Goal: Task Accomplishment & Management: Manage account settings

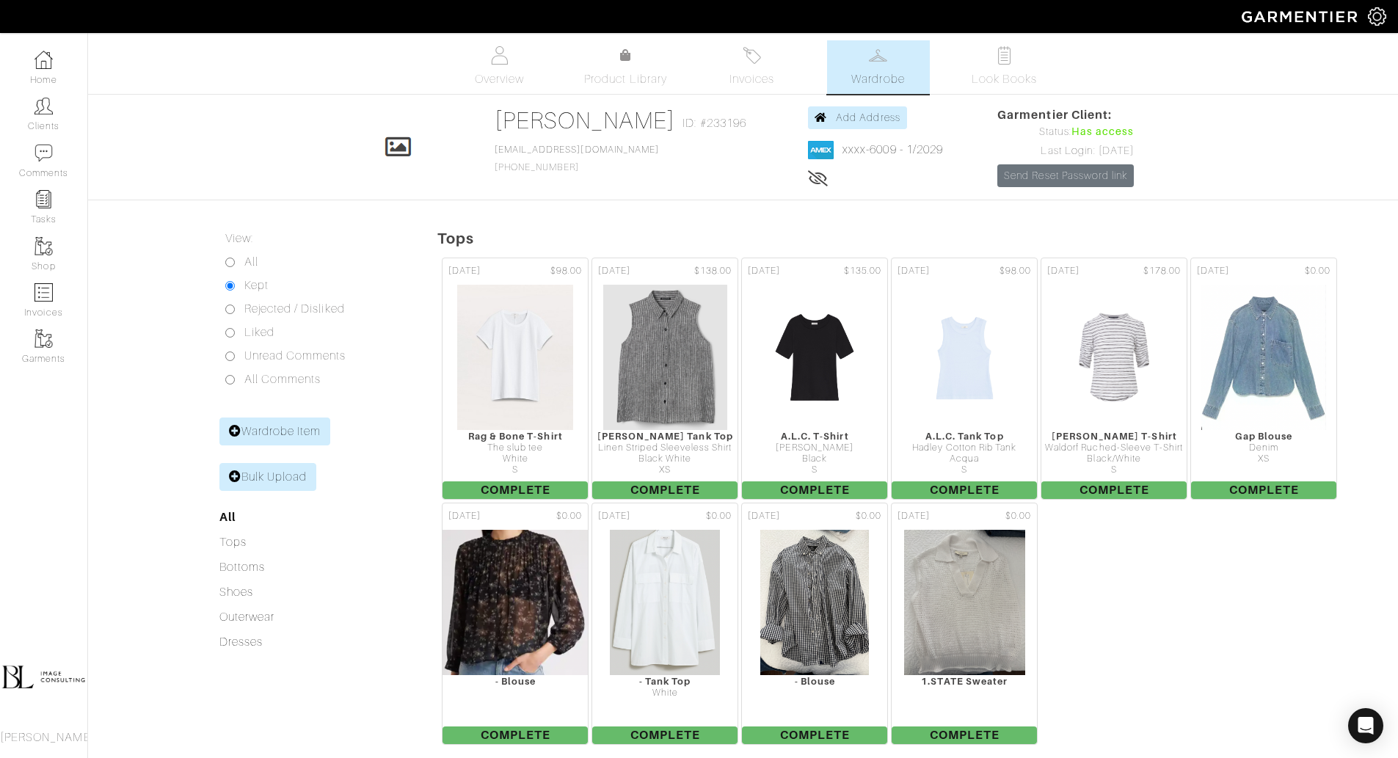
scroll to position [1279, 0]
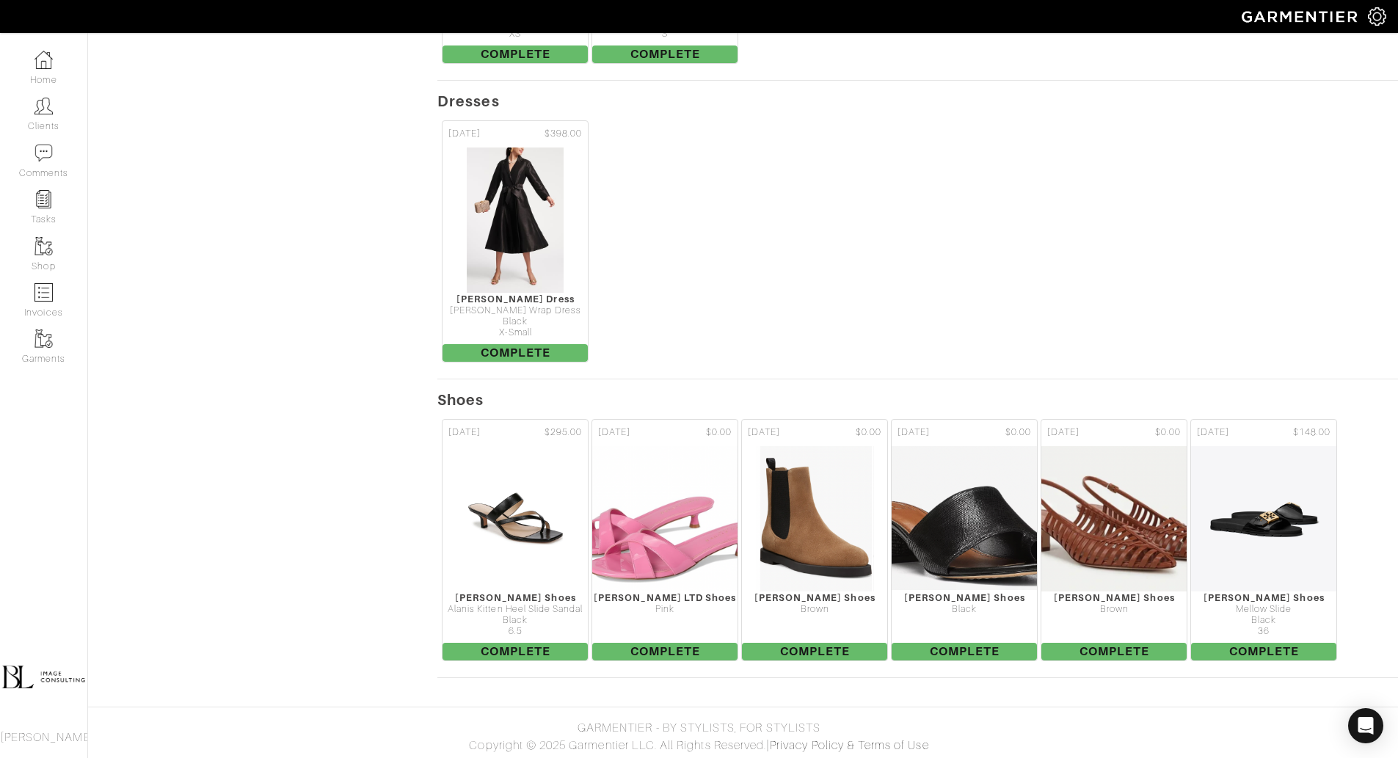
click at [27, 121] on link "Clients" at bounding box center [43, 114] width 87 height 46
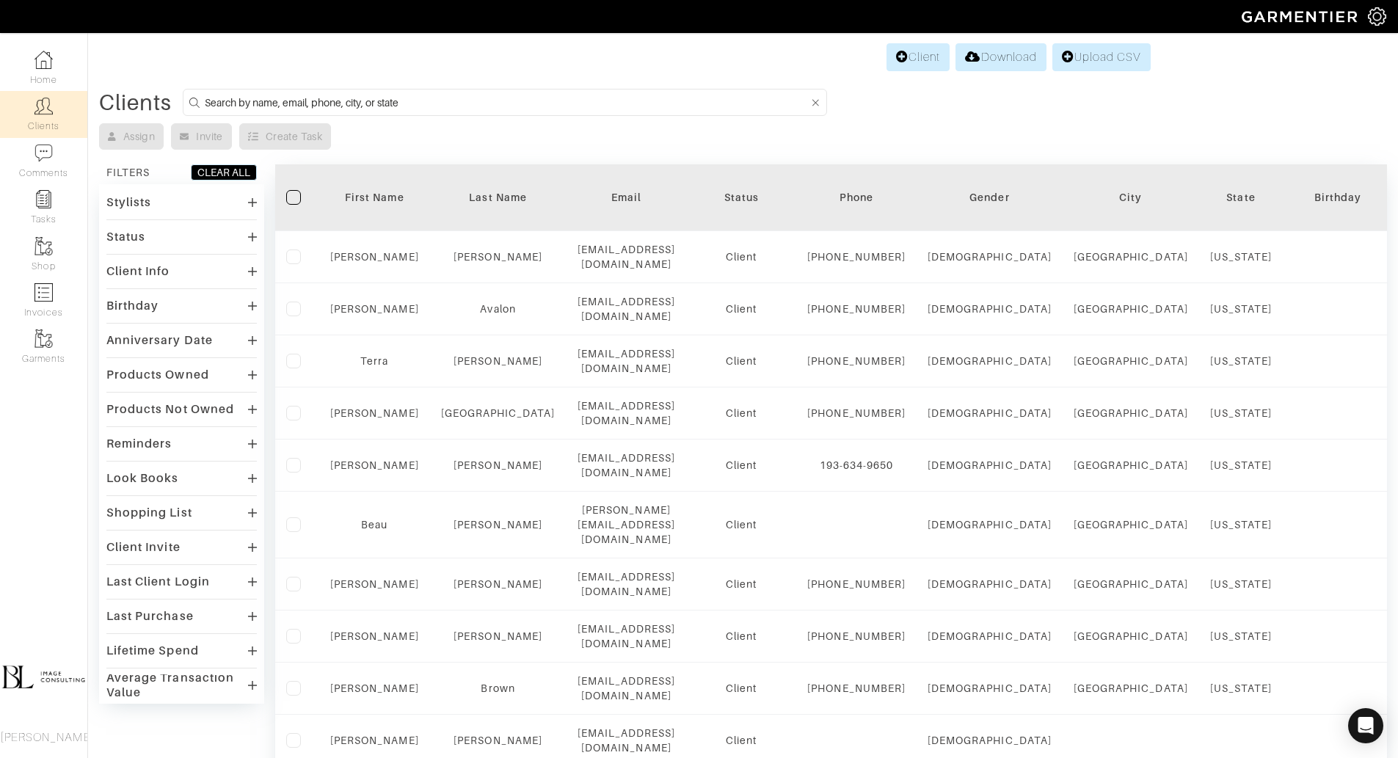
click at [361, 101] on input at bounding box center [506, 102] width 603 height 18
type input "r"
type input "rosemary"
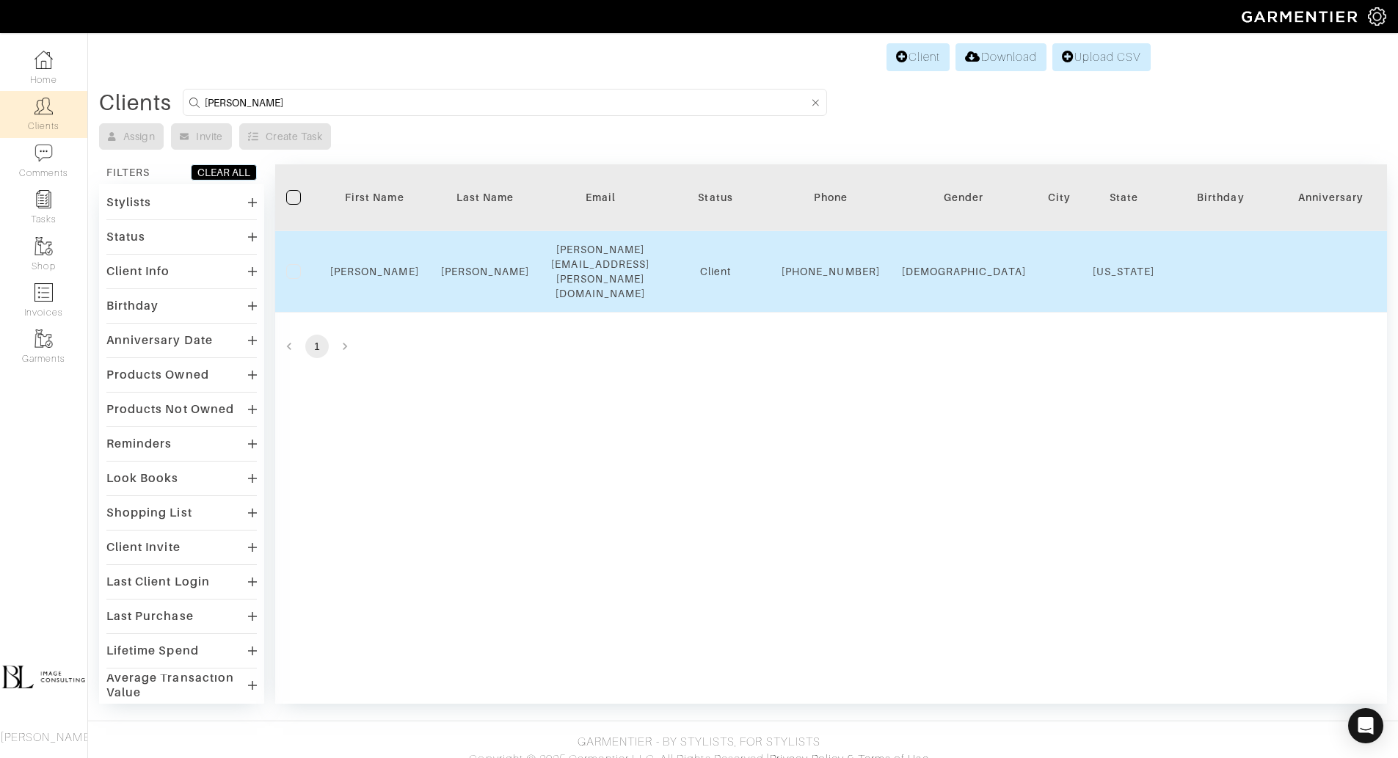
click at [393, 264] on div "Rosemary" at bounding box center [374, 271] width 89 height 15
click at [393, 266] on link "Rosemary" at bounding box center [374, 272] width 89 height 12
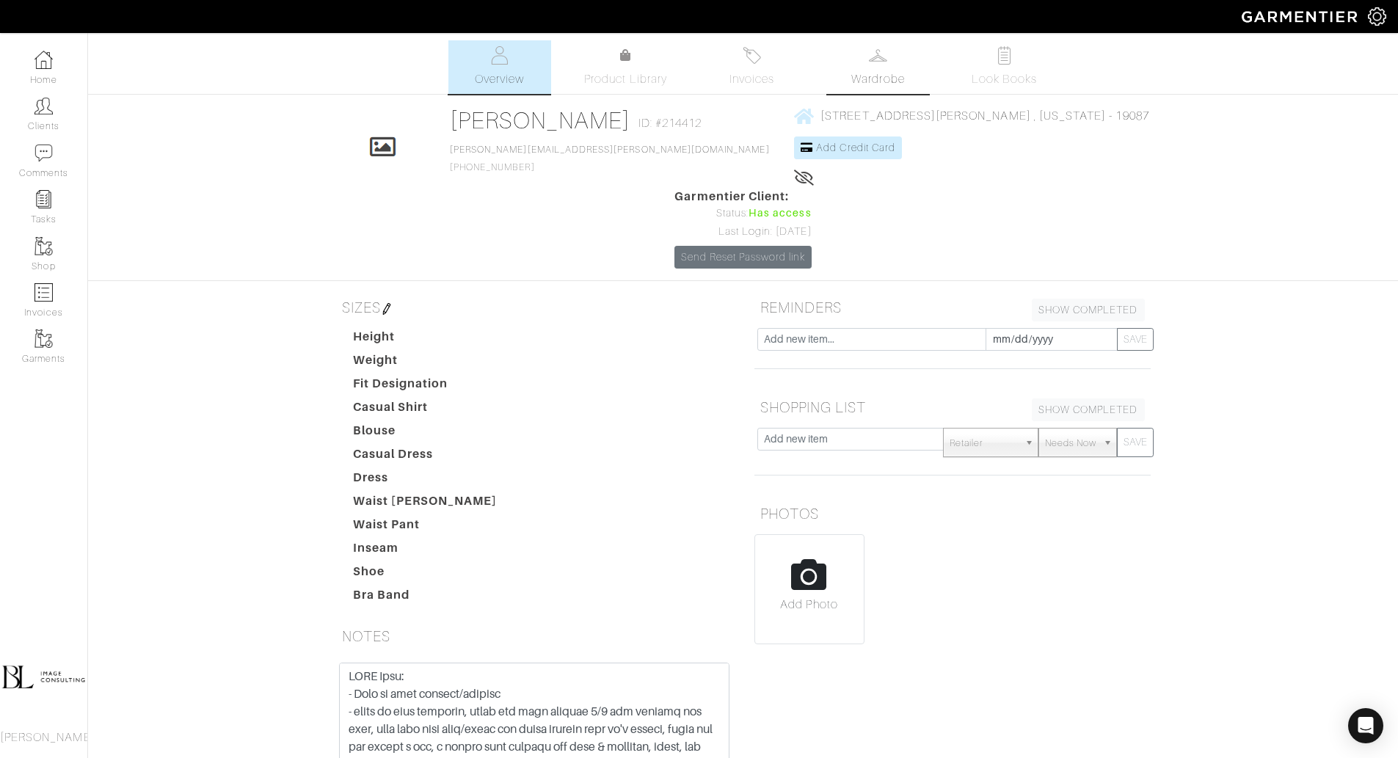
click at [885, 77] on span "Wardrobe" at bounding box center [877, 79] width 53 height 18
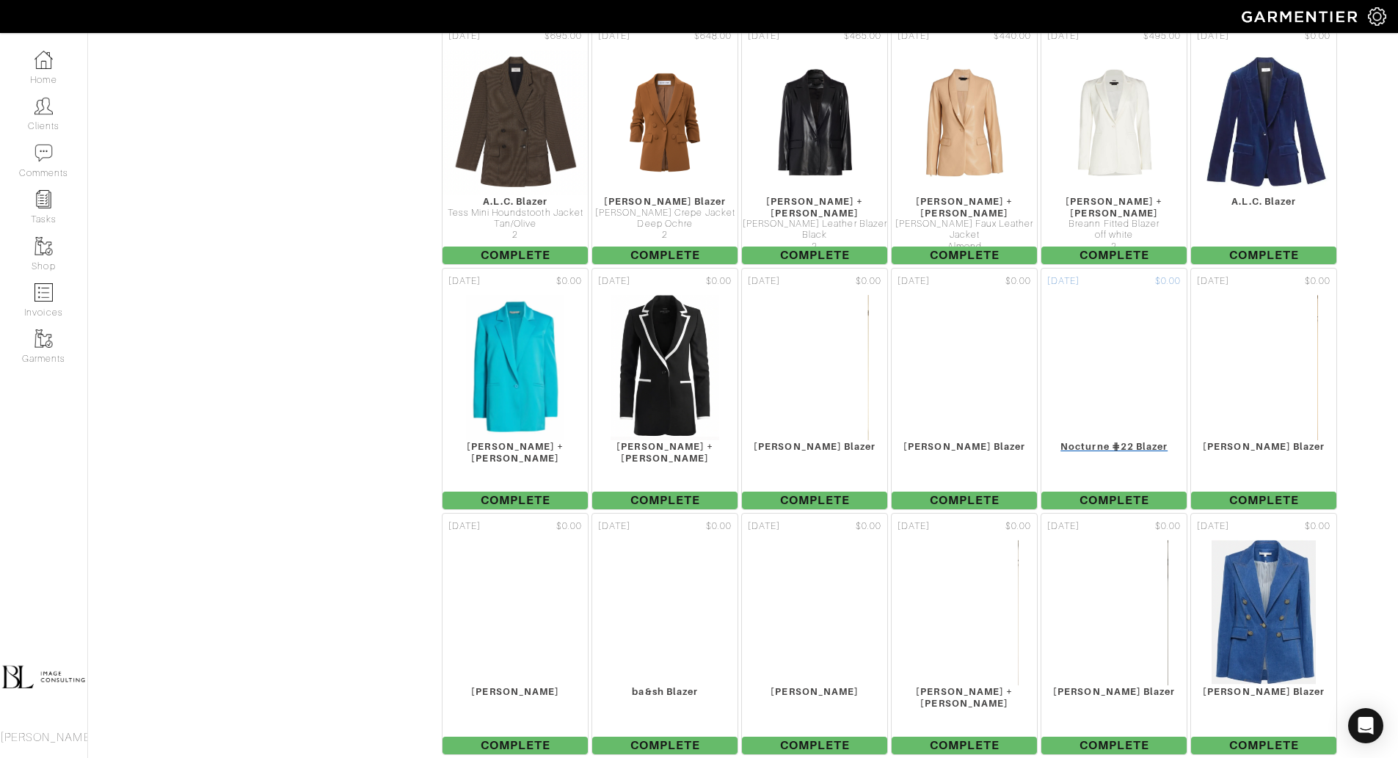
scroll to position [9419, 0]
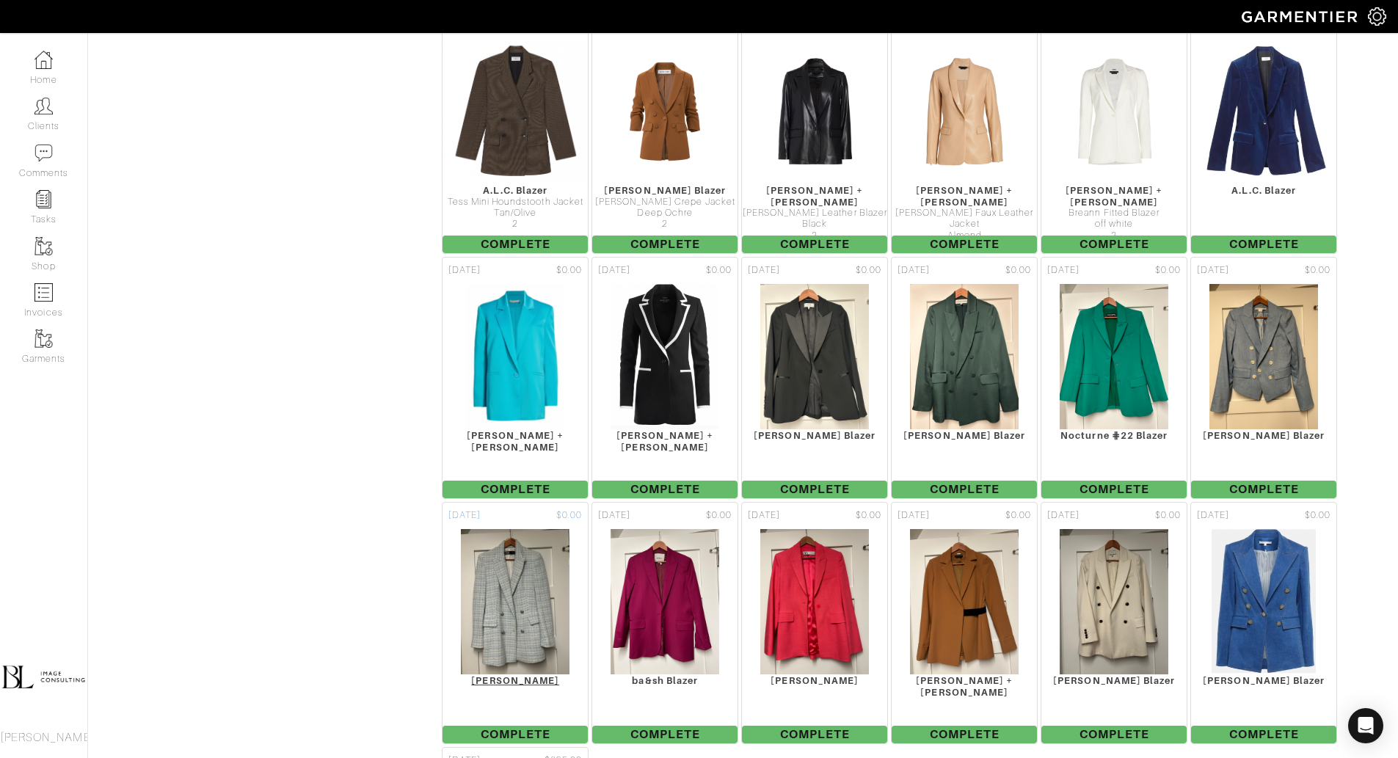
click at [532, 546] on img at bounding box center [515, 601] width 111 height 147
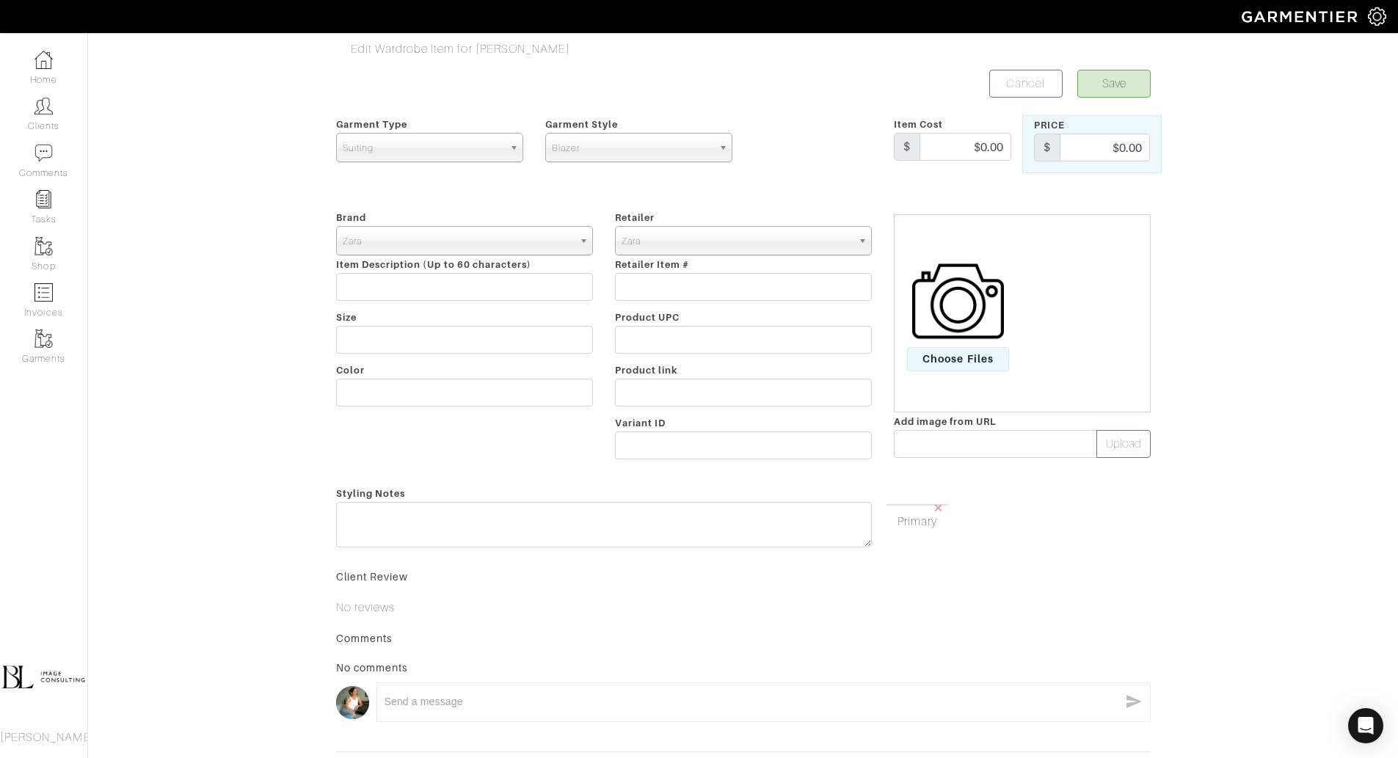
scroll to position [141, 0]
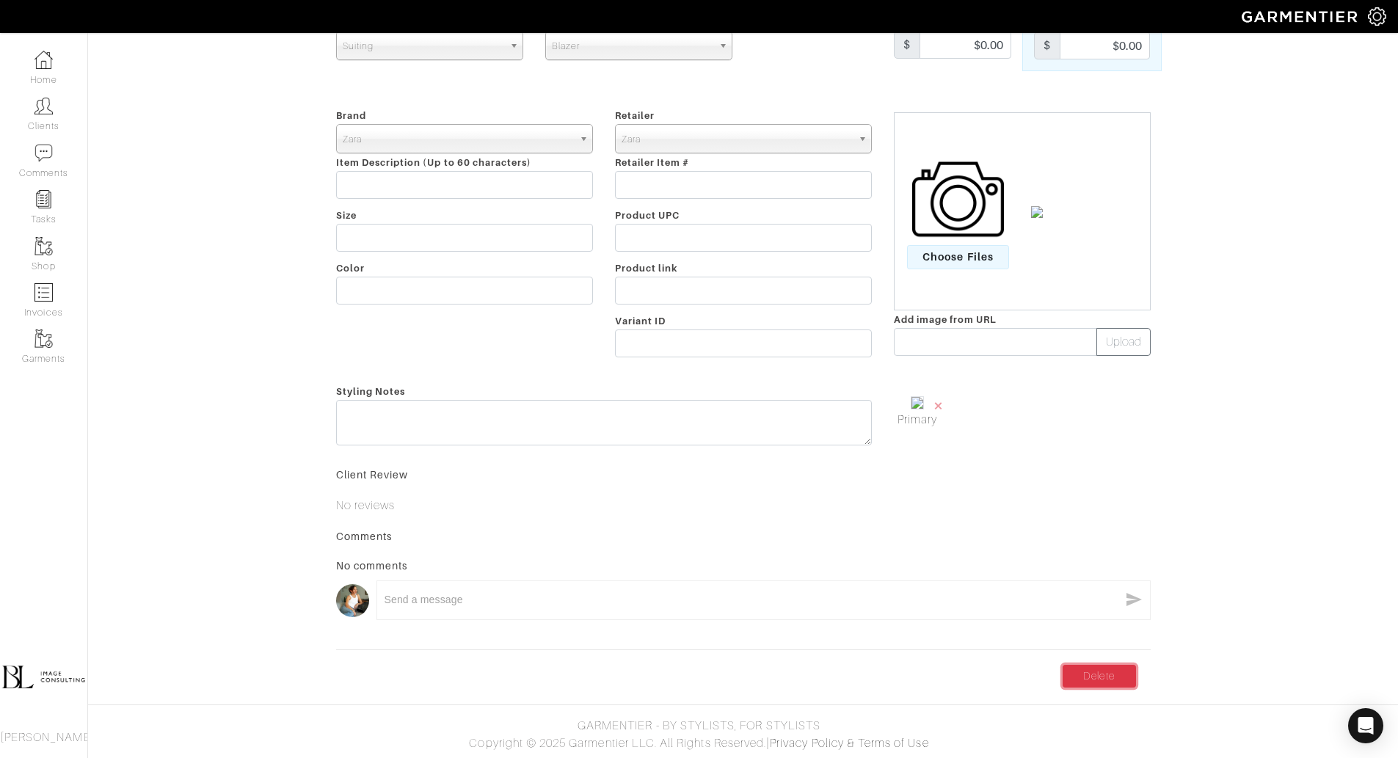
click at [1085, 677] on link "Delete" at bounding box center [1099, 676] width 73 height 23
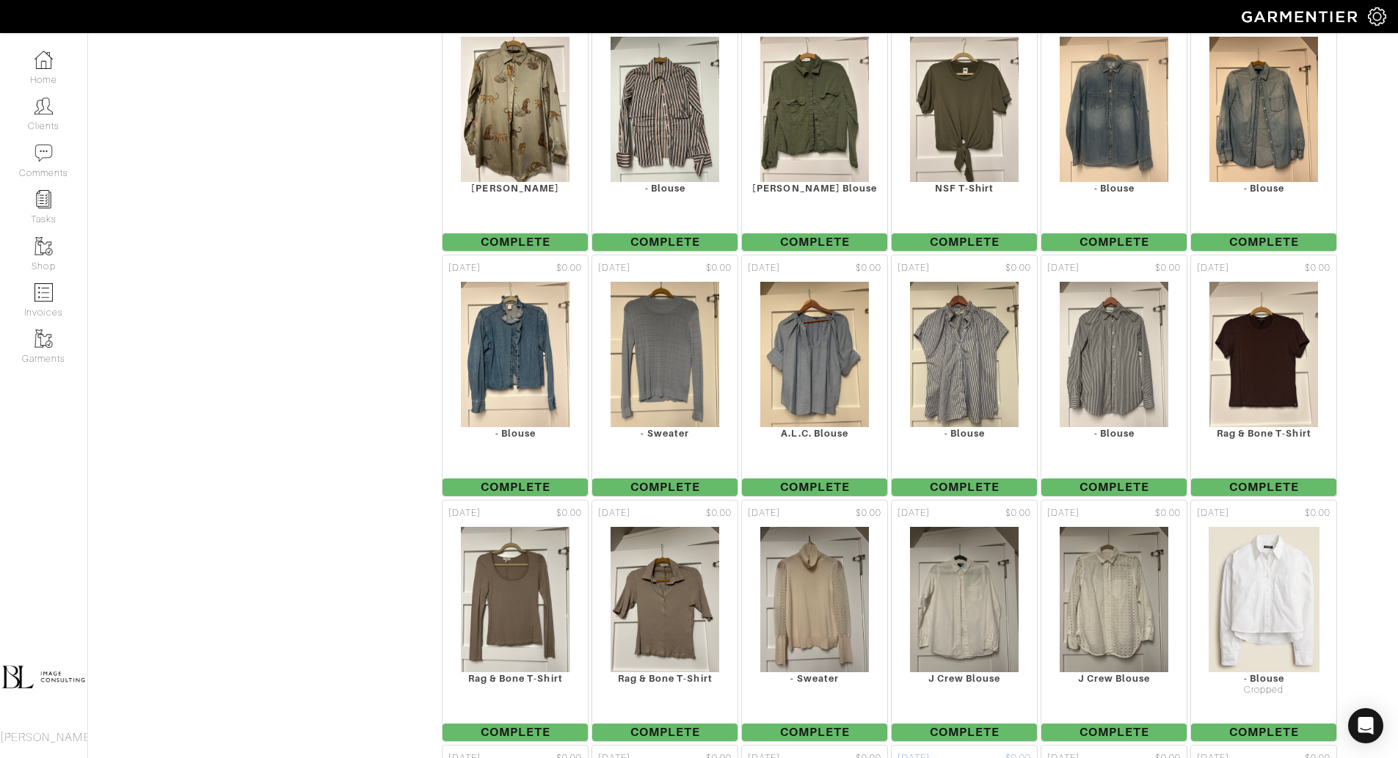
scroll to position [3810, 0]
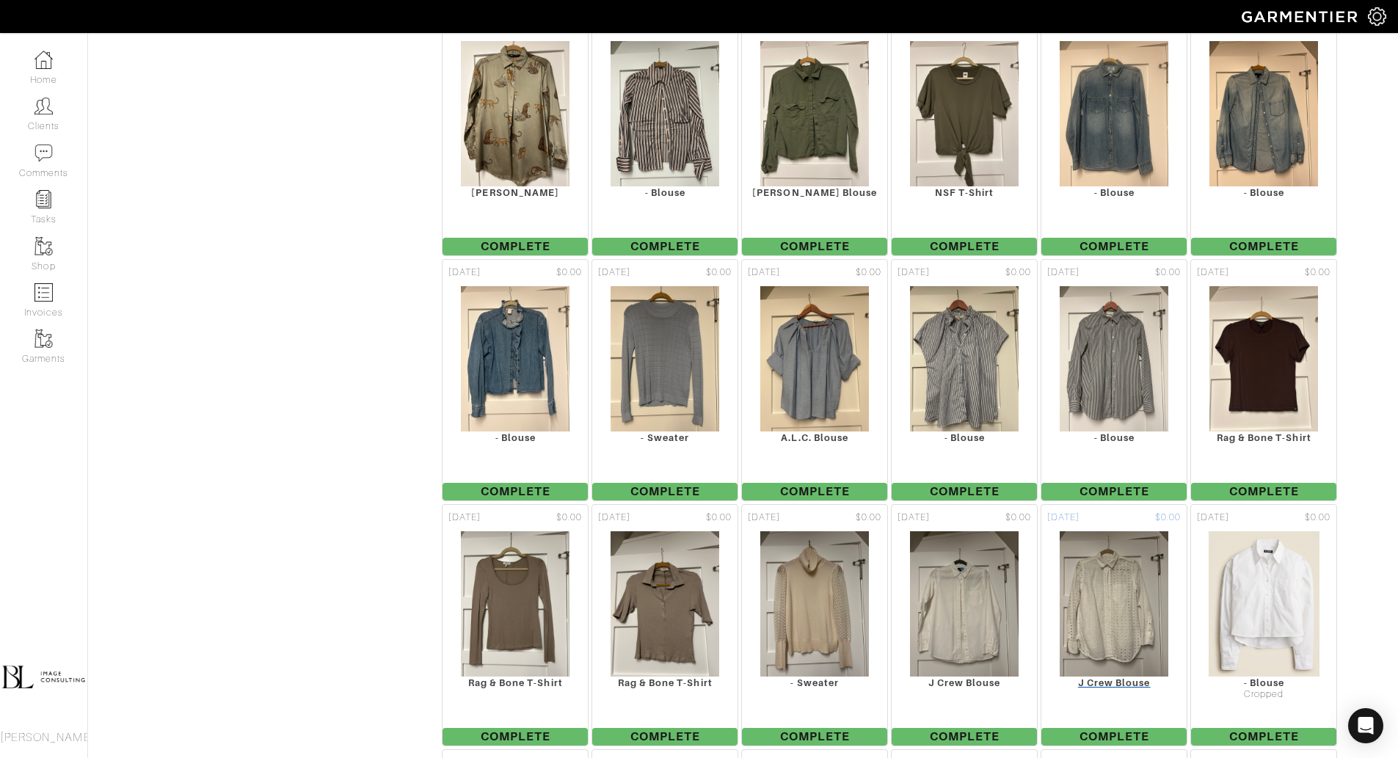
click at [1099, 557] on img at bounding box center [1114, 604] width 111 height 147
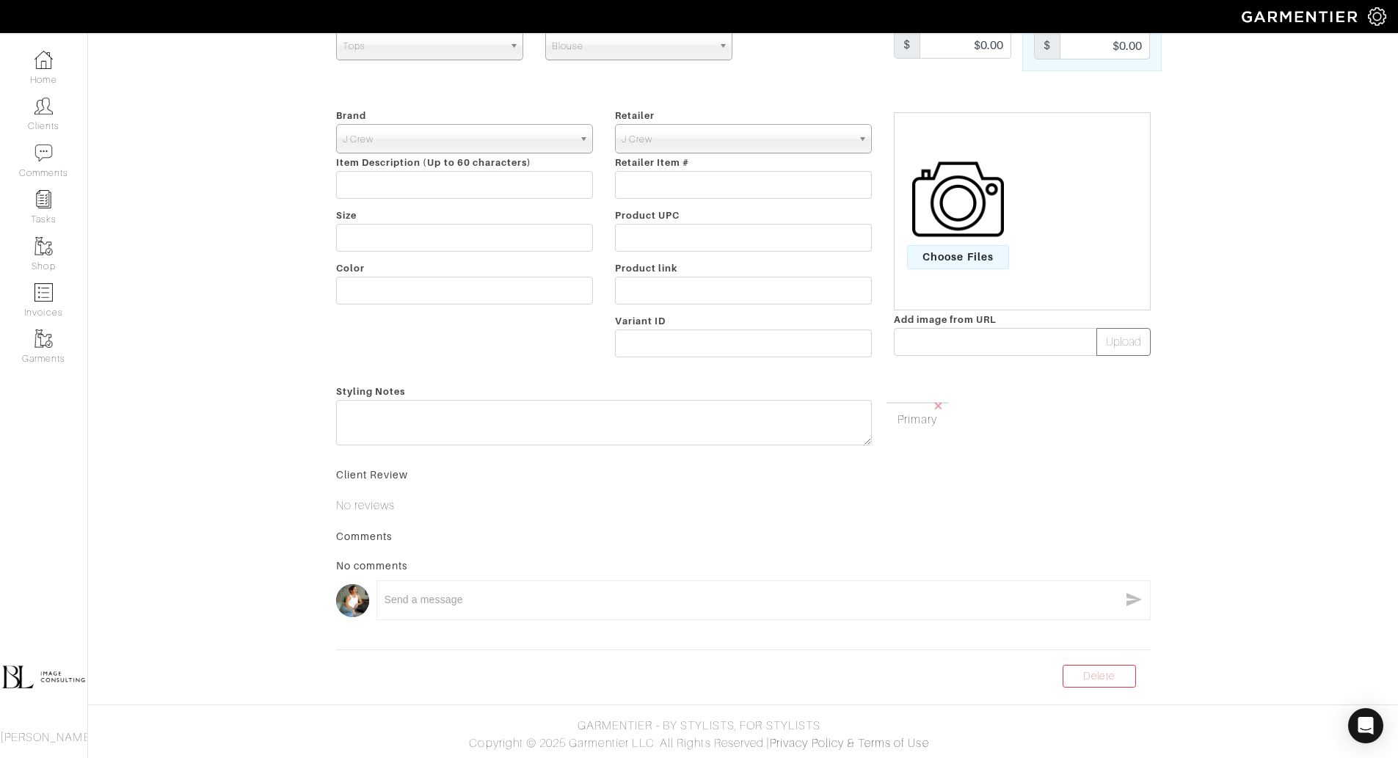
scroll to position [121, 0]
click at [1109, 688] on link "Delete" at bounding box center [1099, 676] width 73 height 23
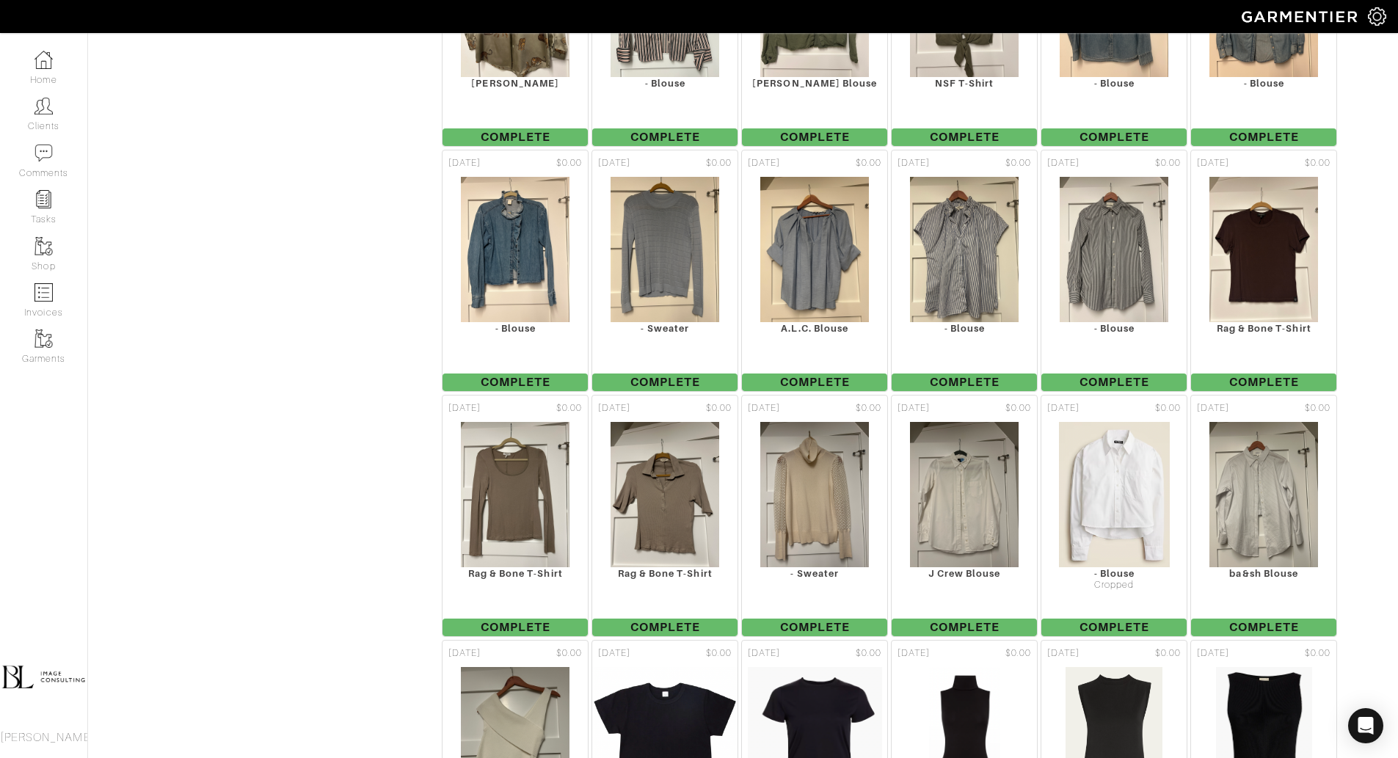
scroll to position [4104, 0]
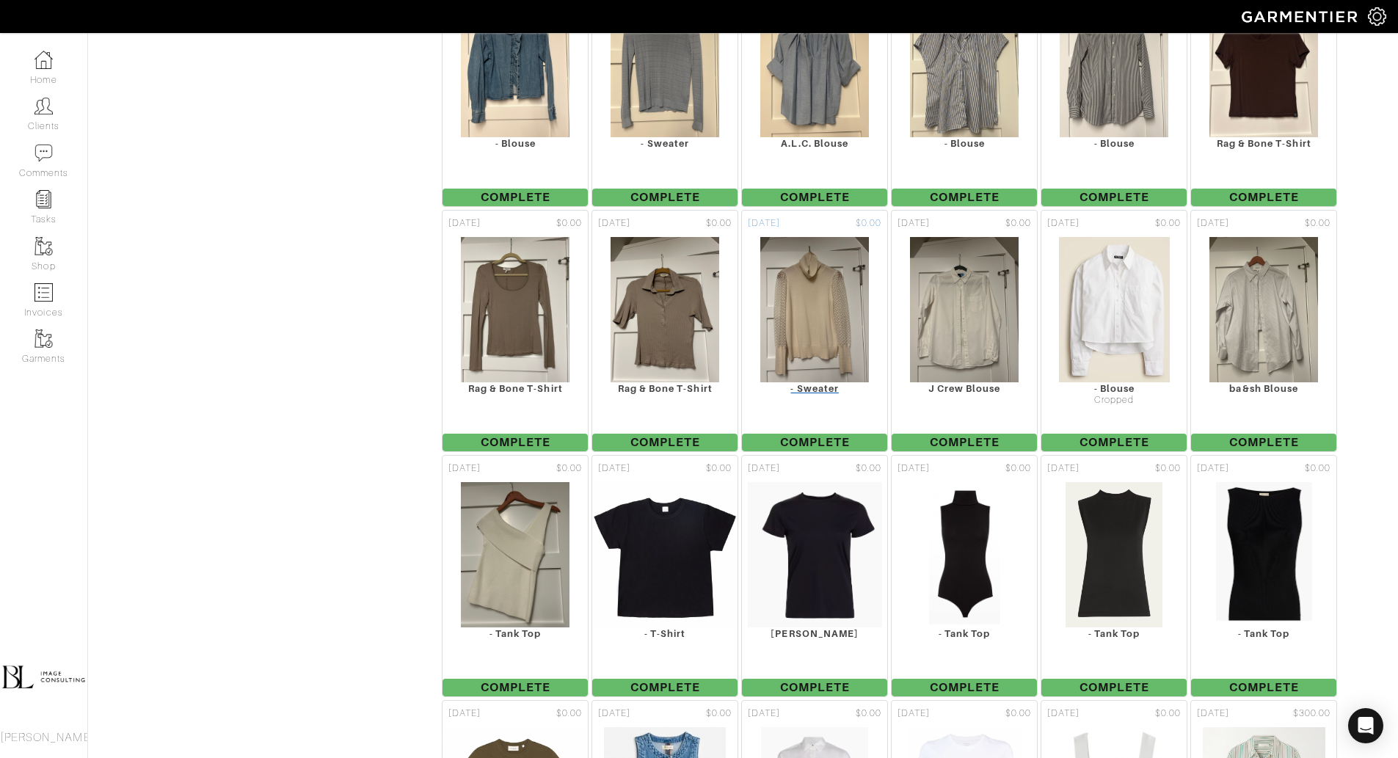
click at [836, 247] on img at bounding box center [815, 309] width 111 height 147
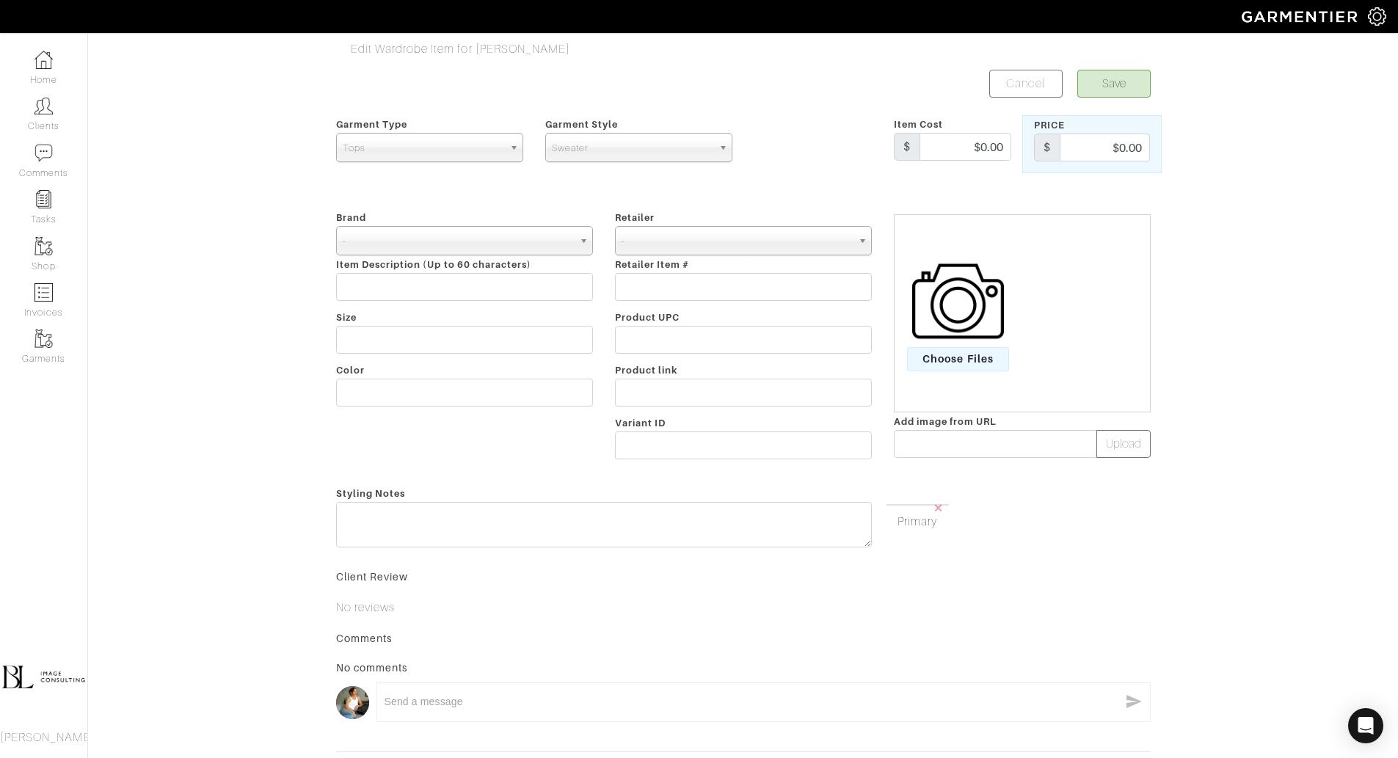
scroll to position [141, 0]
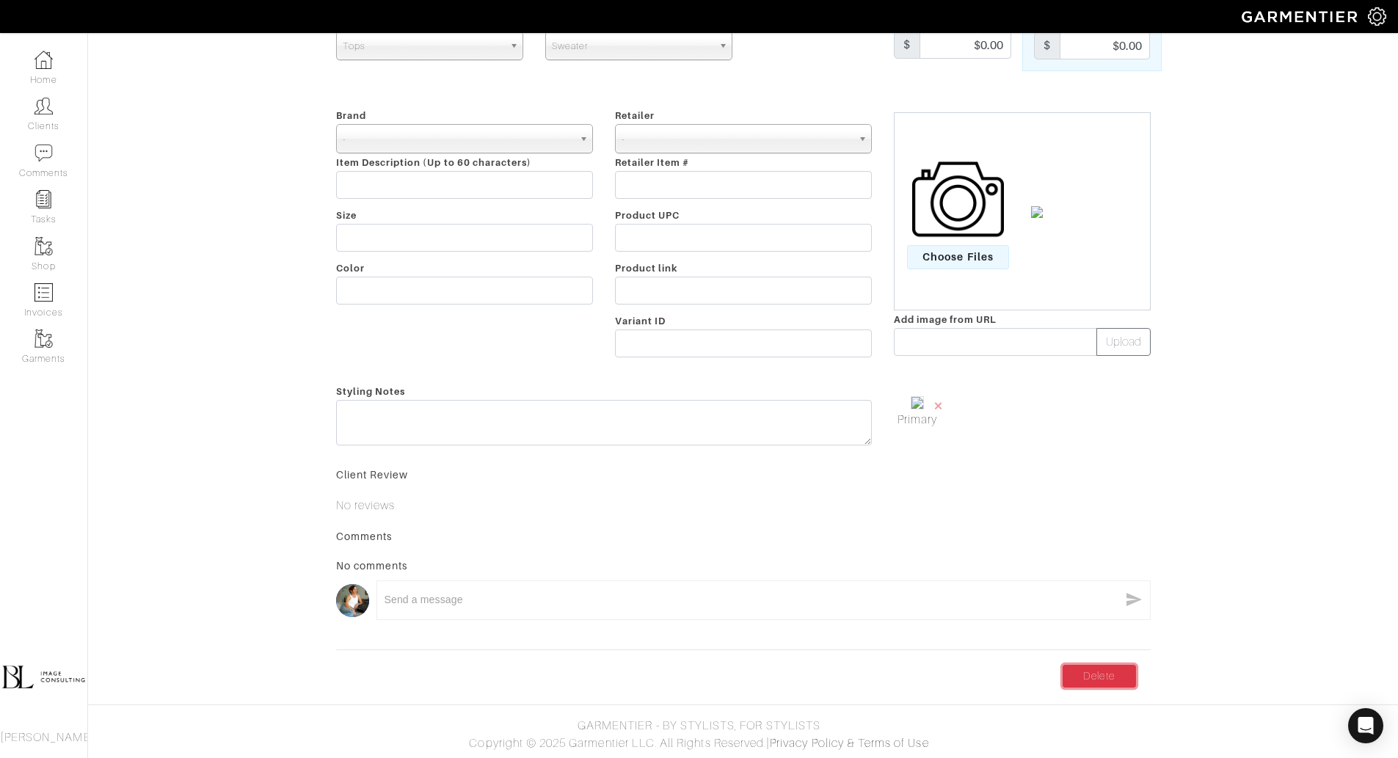
click at [1074, 684] on link "Delete" at bounding box center [1099, 676] width 73 height 23
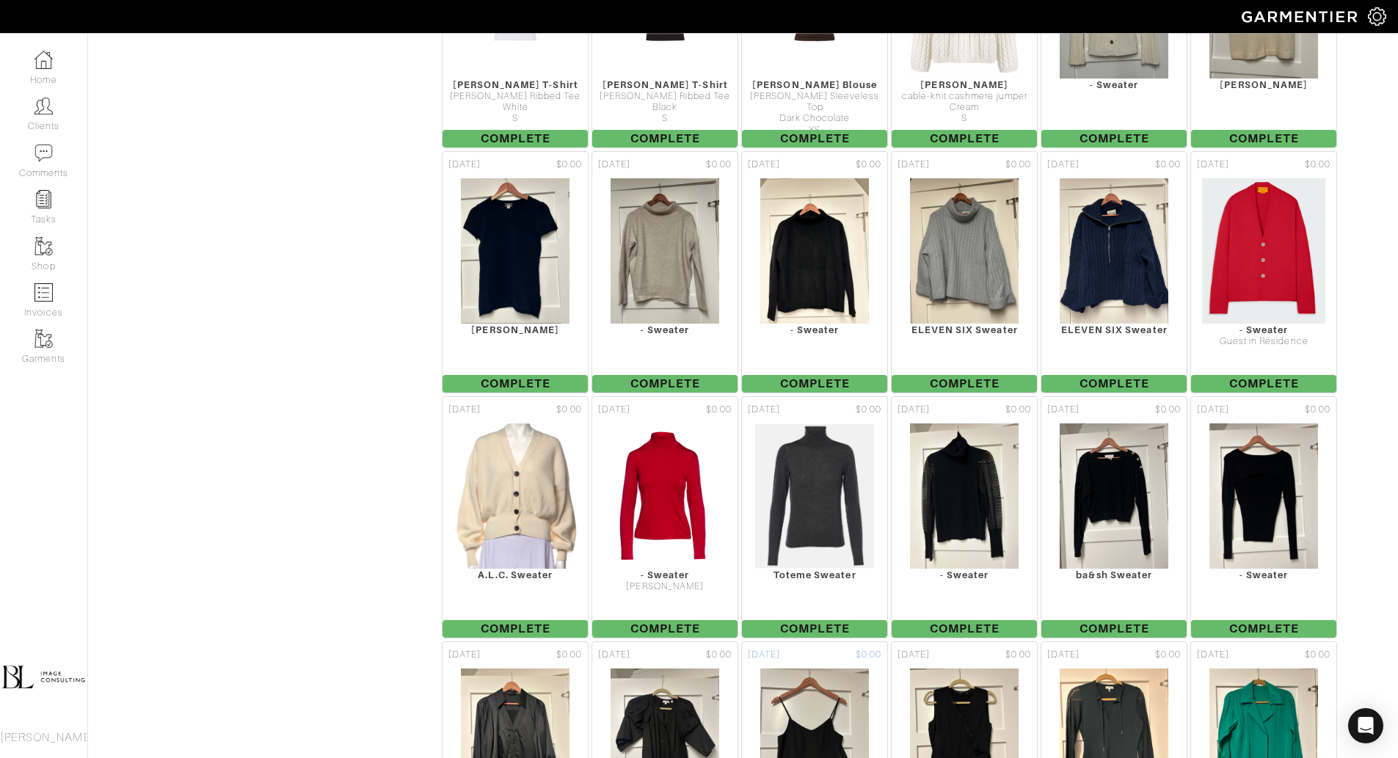
scroll to position [2950, 0]
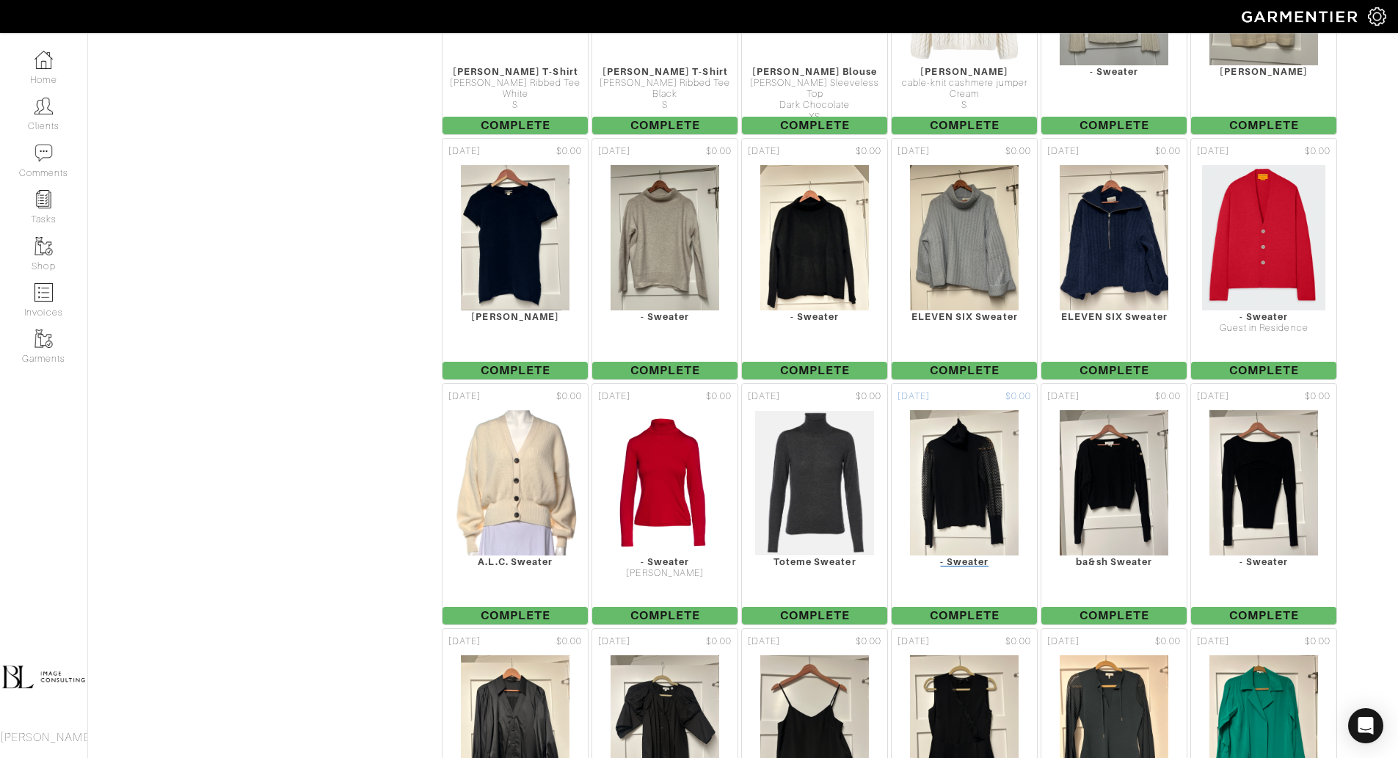
click at [964, 439] on img at bounding box center [964, 483] width 111 height 147
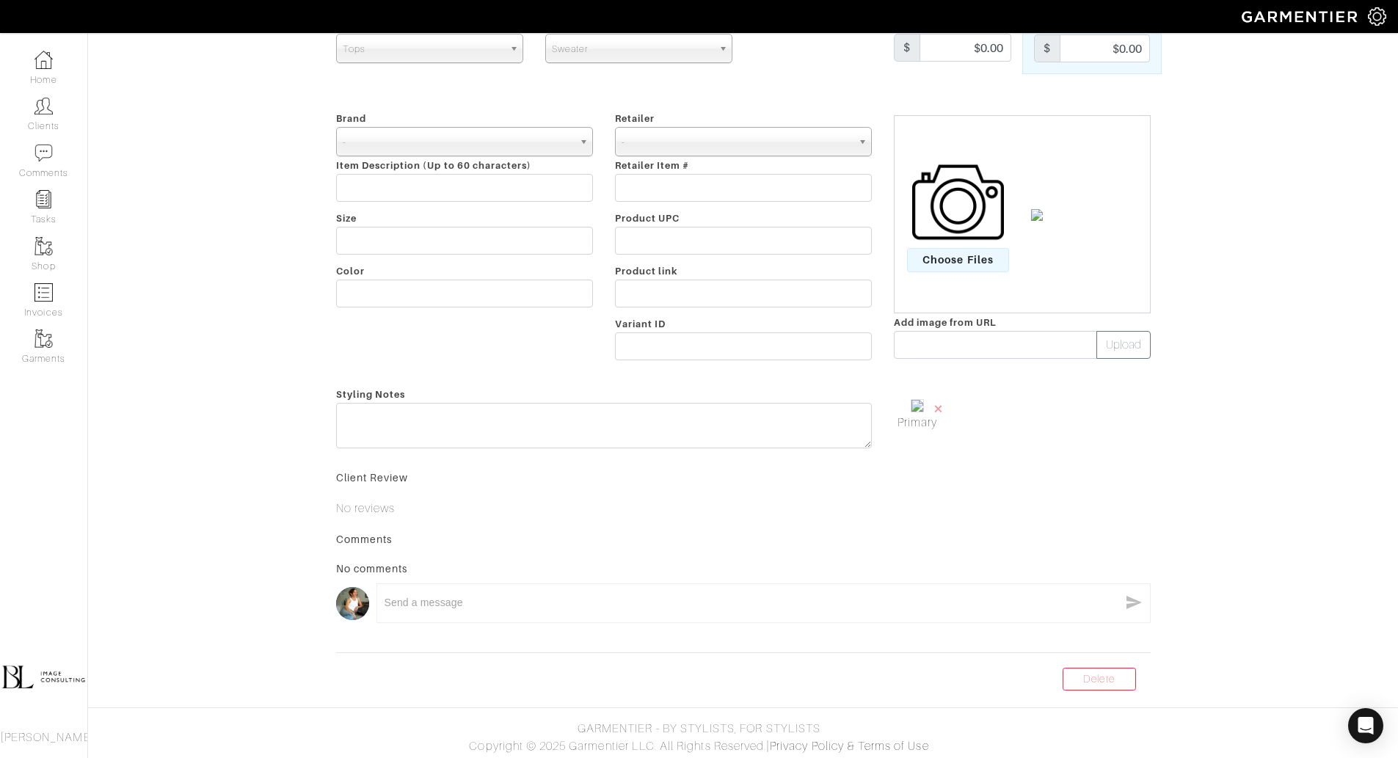
scroll to position [141, 0]
click at [1073, 684] on link "Delete" at bounding box center [1099, 676] width 73 height 23
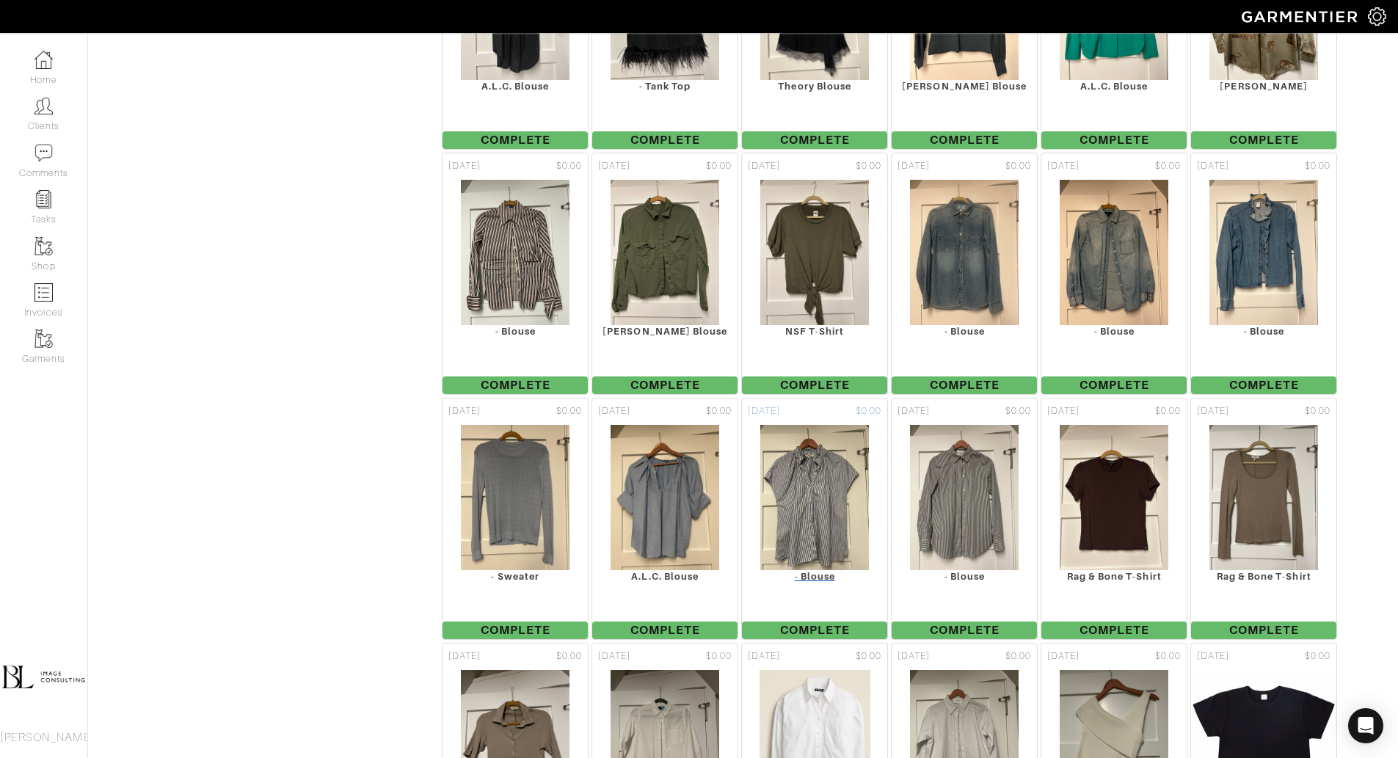
scroll to position [3673, 0]
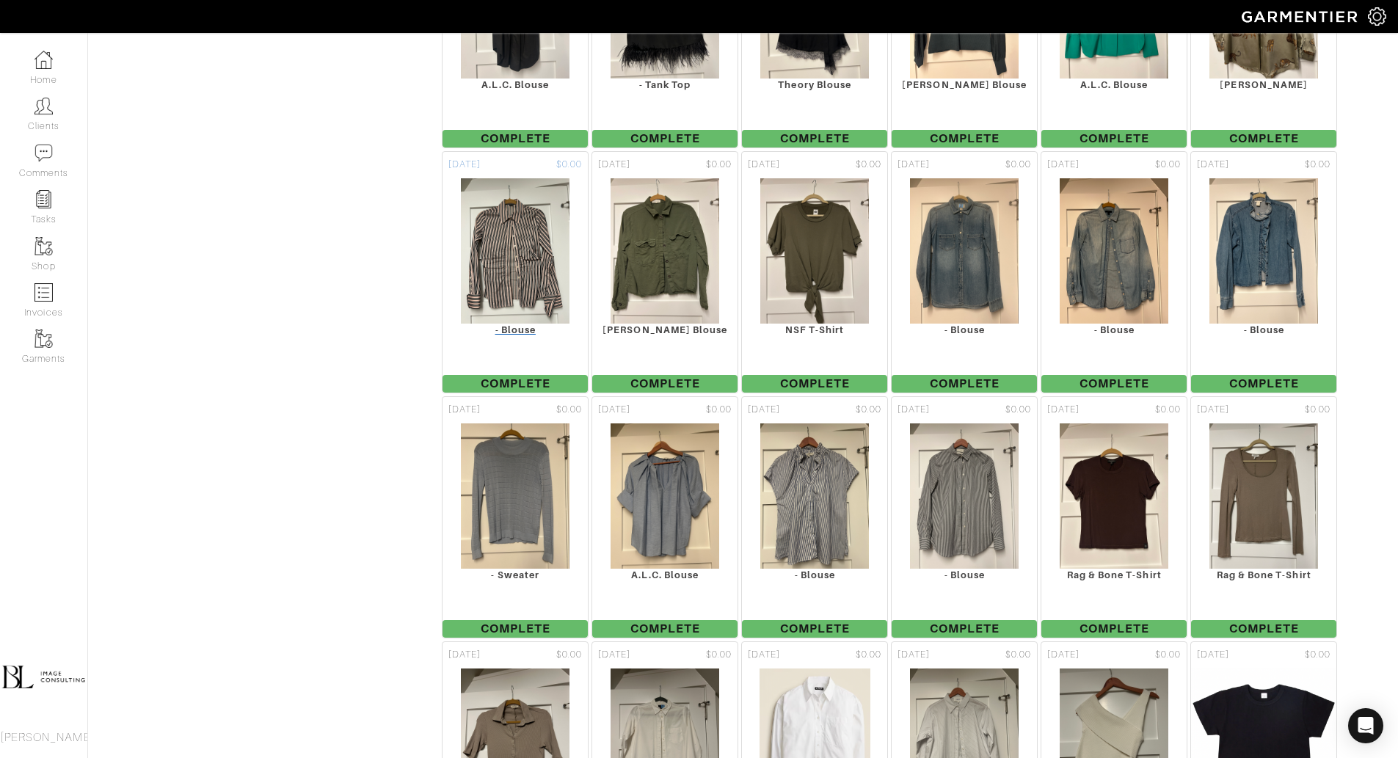
click at [509, 178] on img at bounding box center [515, 251] width 111 height 147
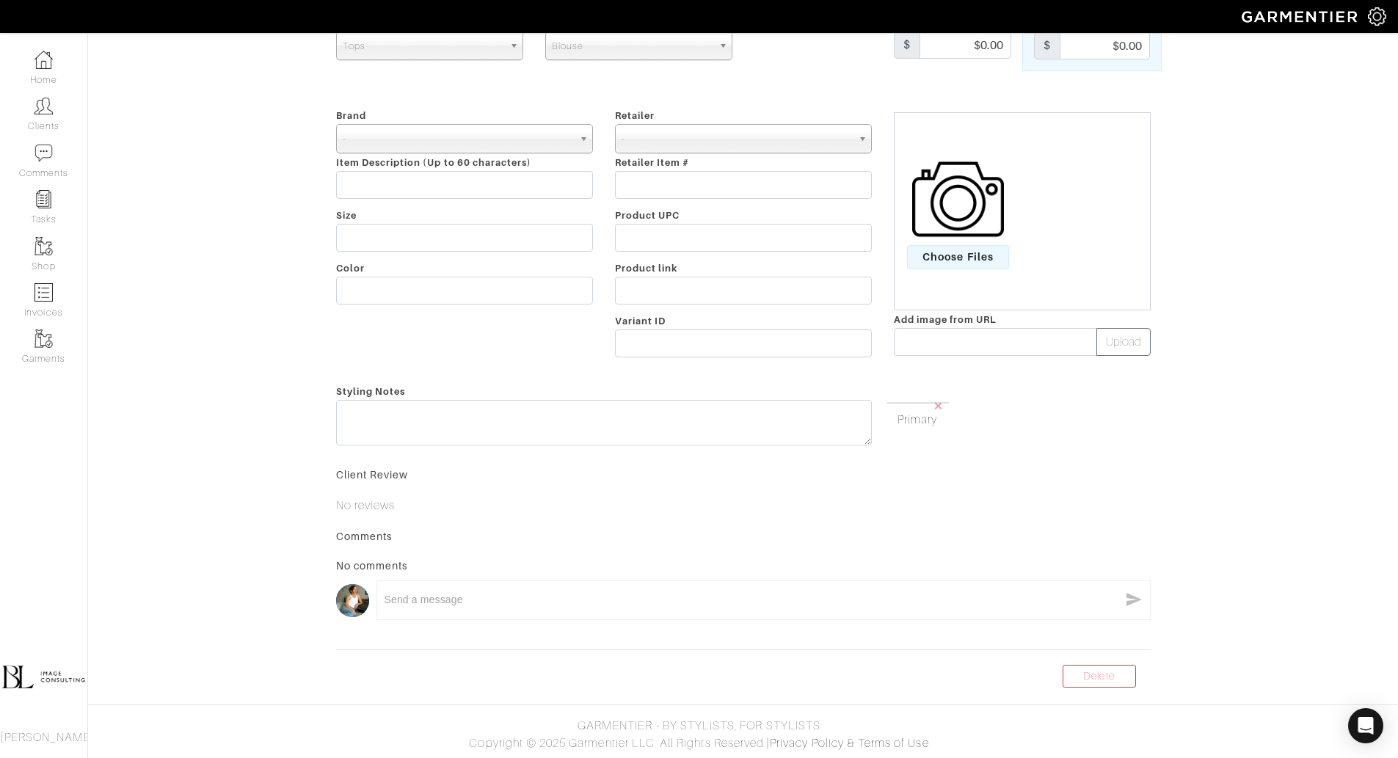
scroll to position [141, 0]
click at [1119, 670] on link "Delete" at bounding box center [1099, 676] width 73 height 23
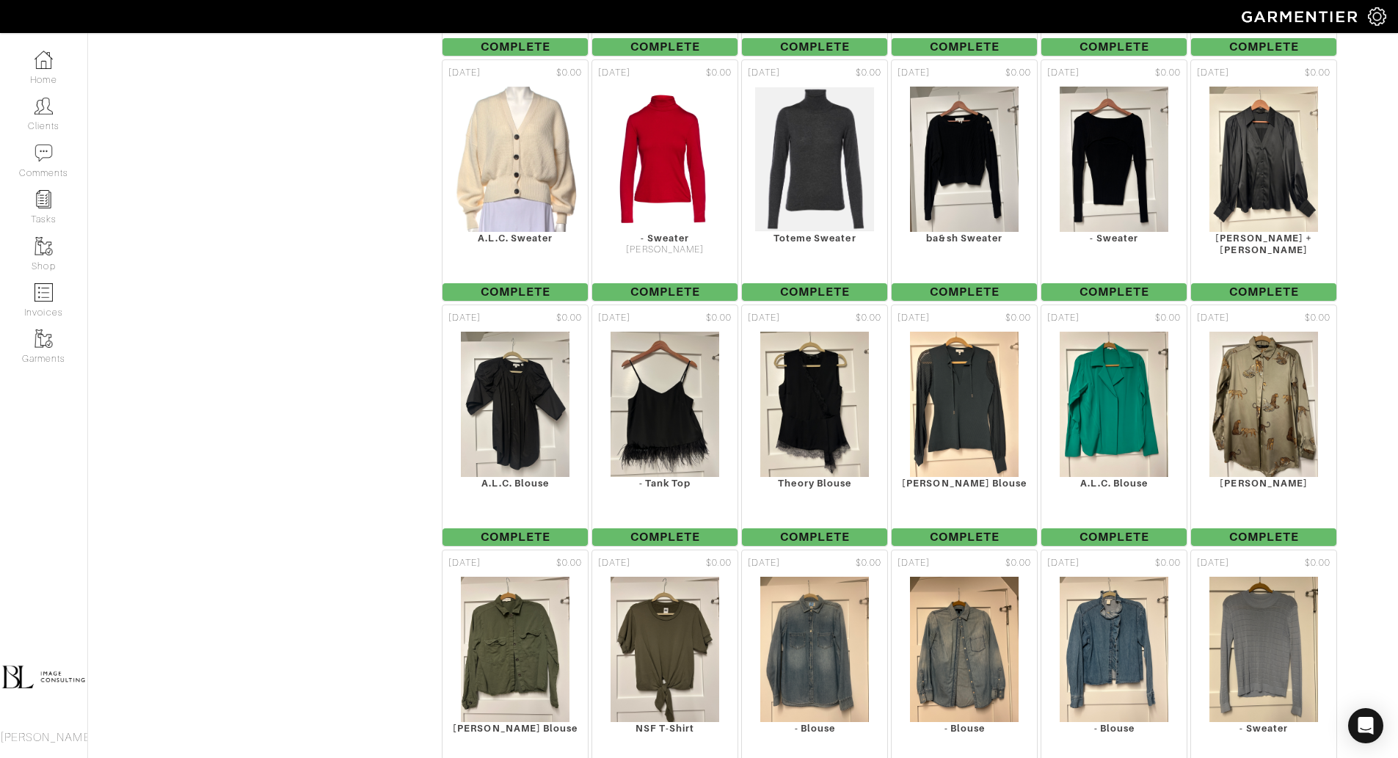
scroll to position [3288, 0]
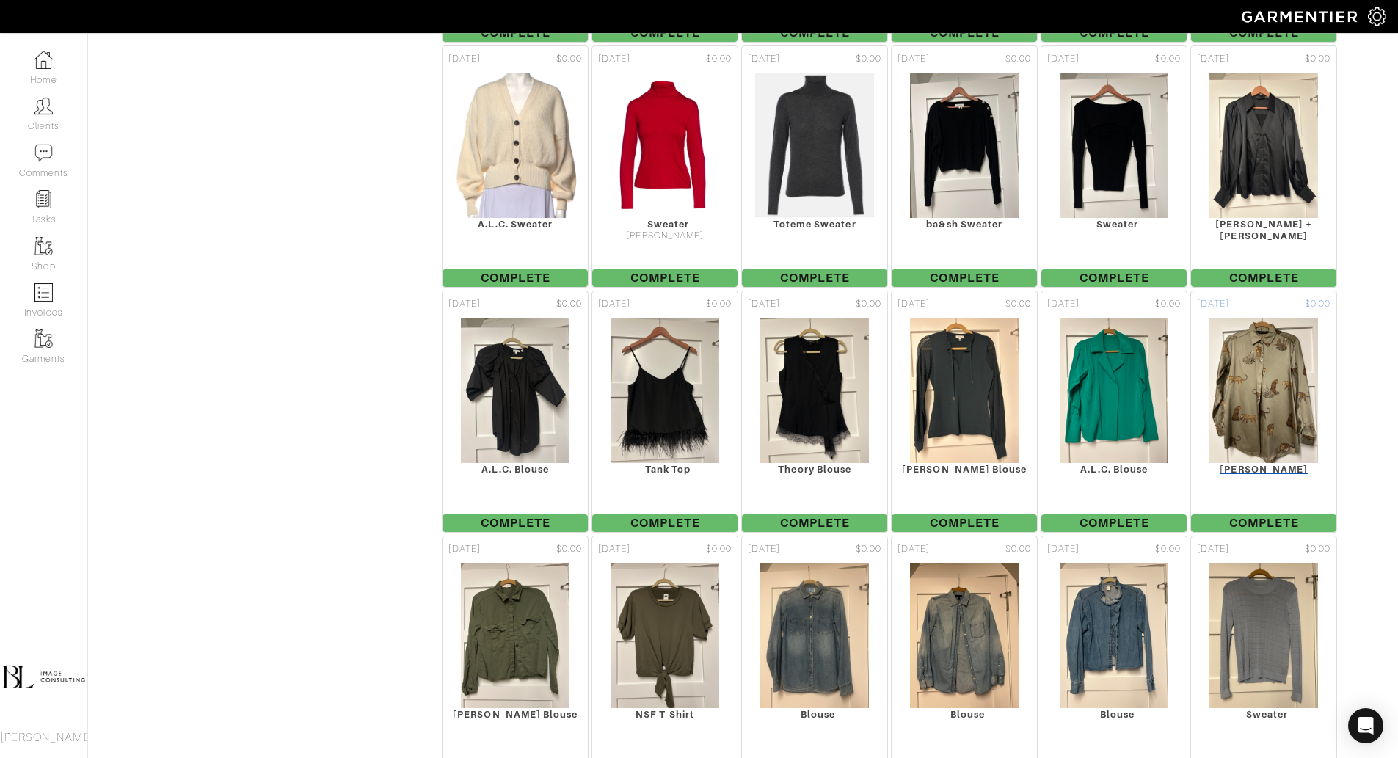
click at [1279, 317] on img at bounding box center [1264, 390] width 111 height 147
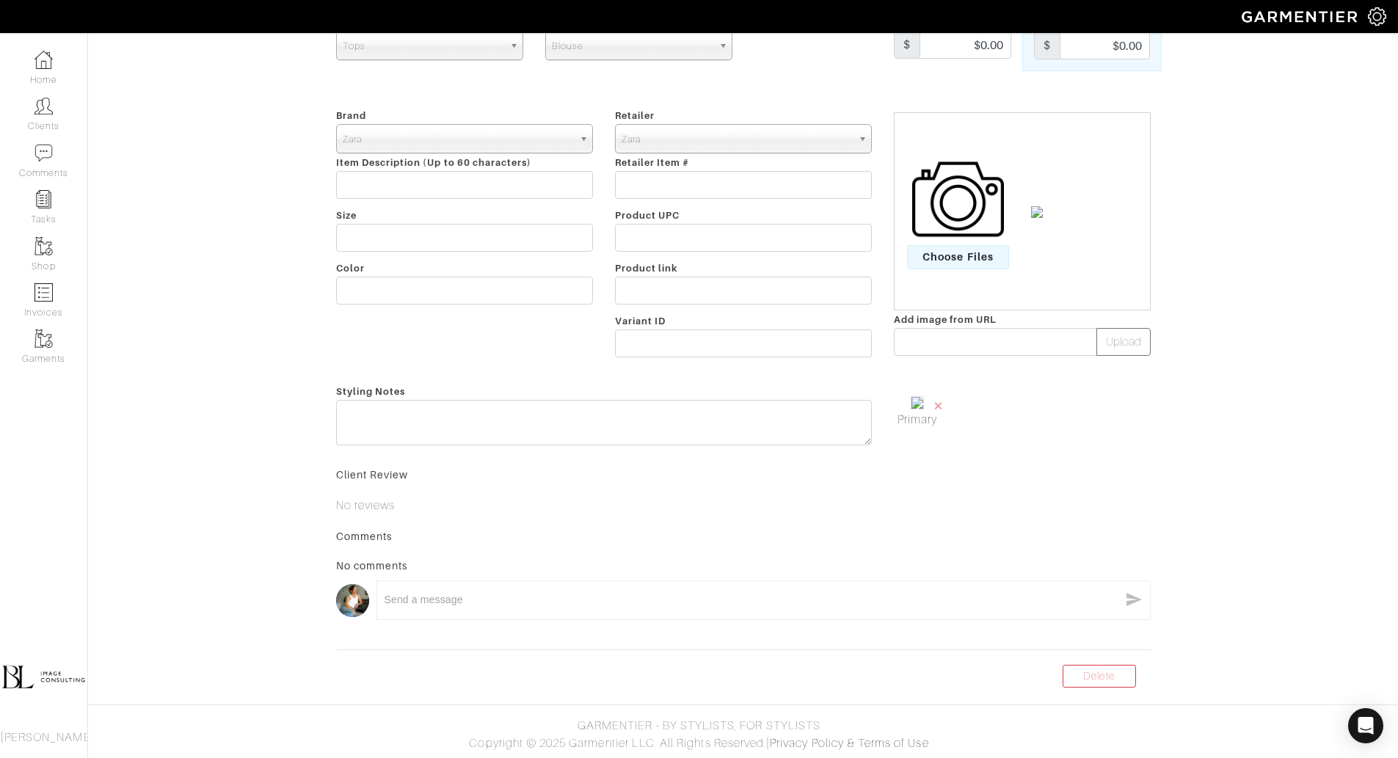
scroll to position [141, 0]
click at [1119, 680] on link "Delete" at bounding box center [1099, 676] width 73 height 23
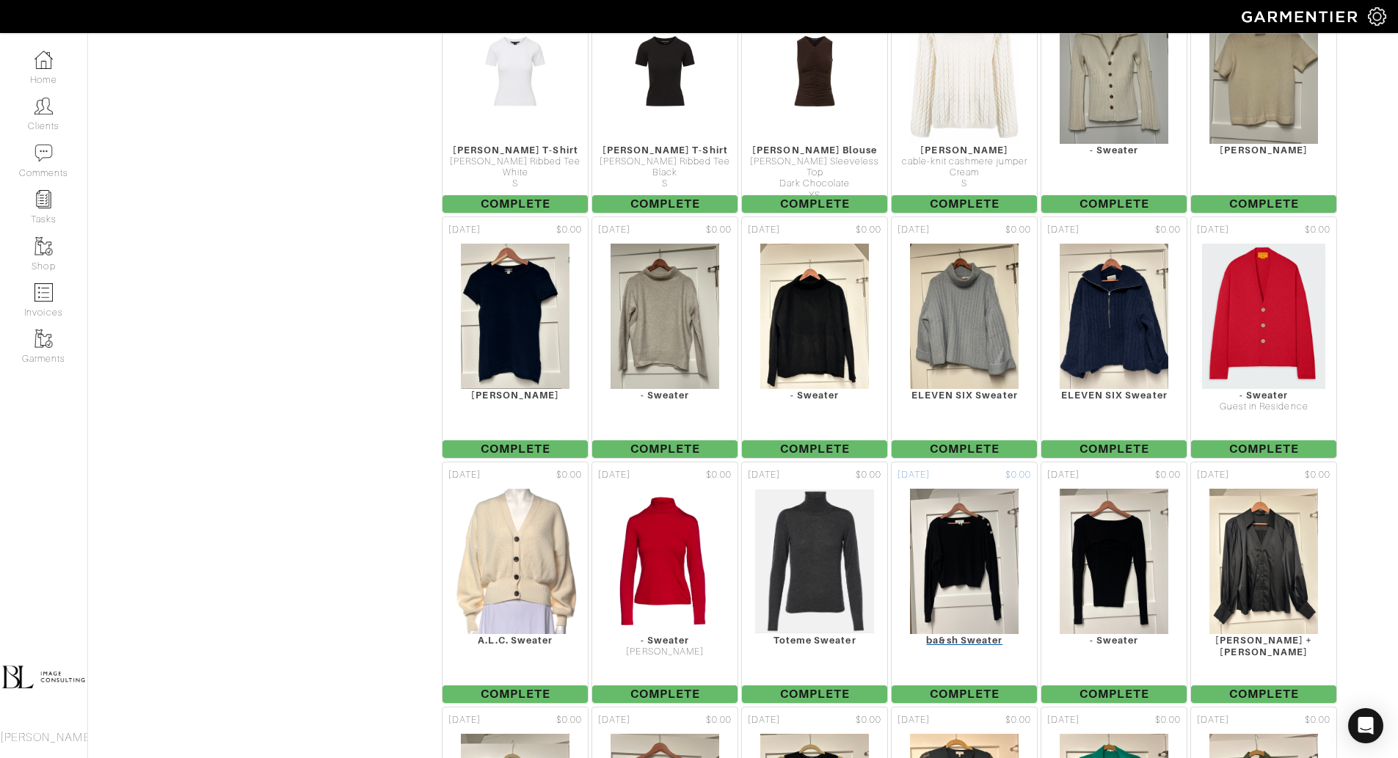
scroll to position [2889, 0]
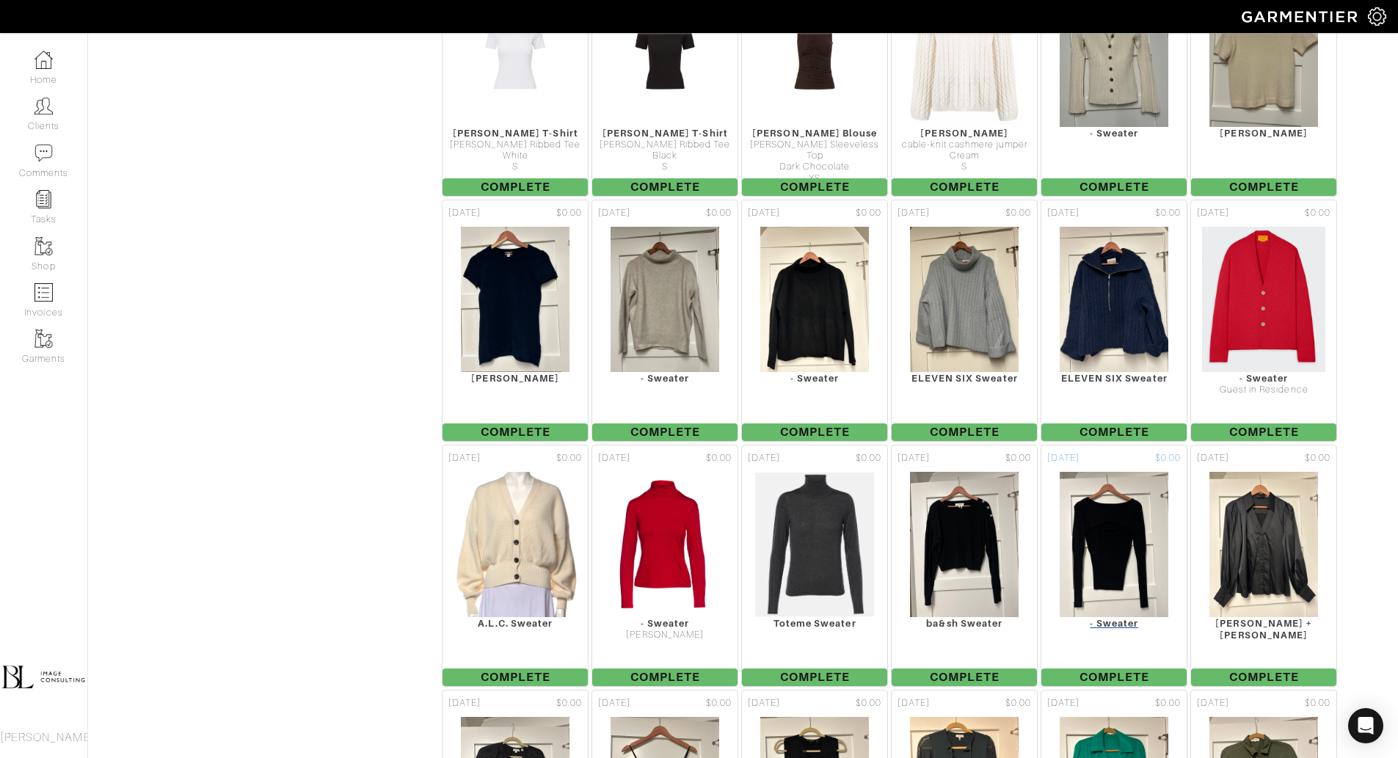
click at [1100, 523] on img at bounding box center [1114, 544] width 111 height 147
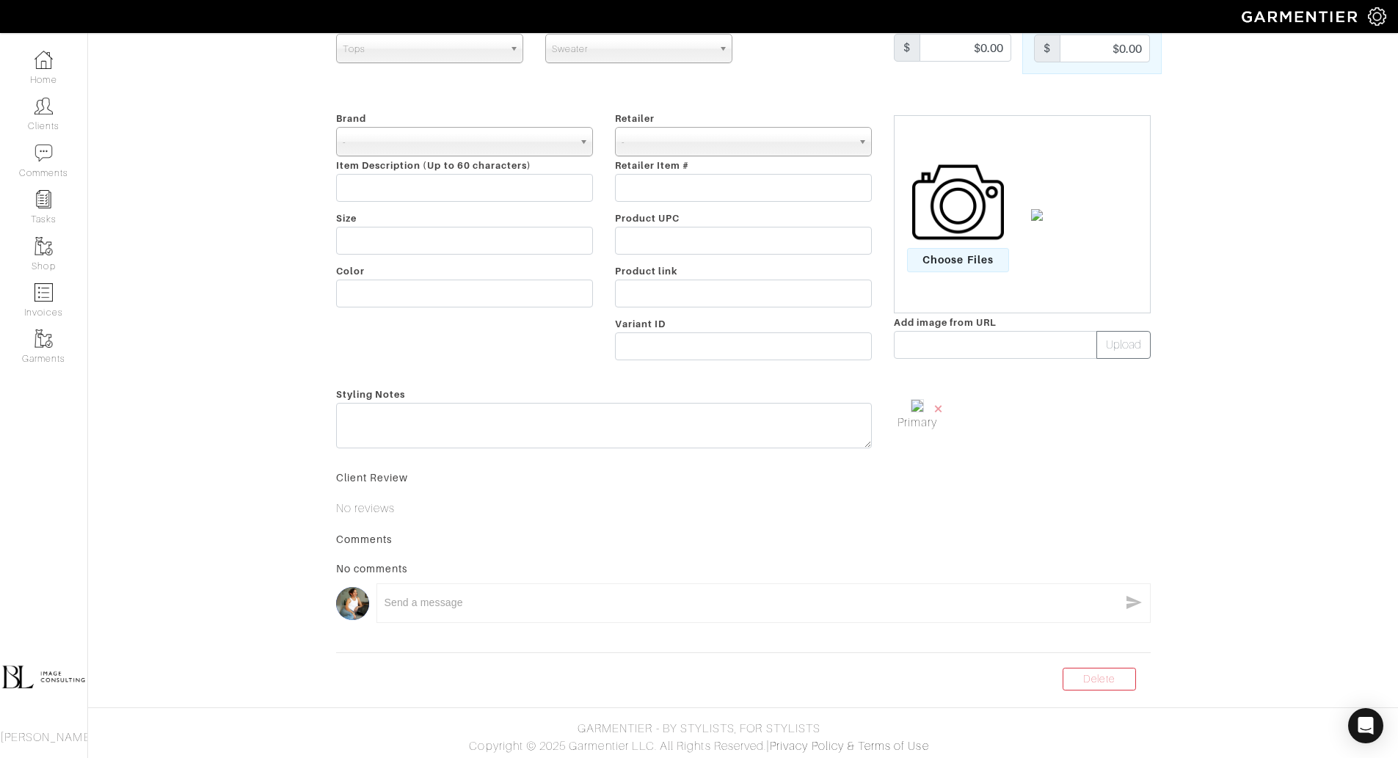
scroll to position [106, 0]
click at [1095, 688] on link "Delete" at bounding box center [1099, 676] width 73 height 23
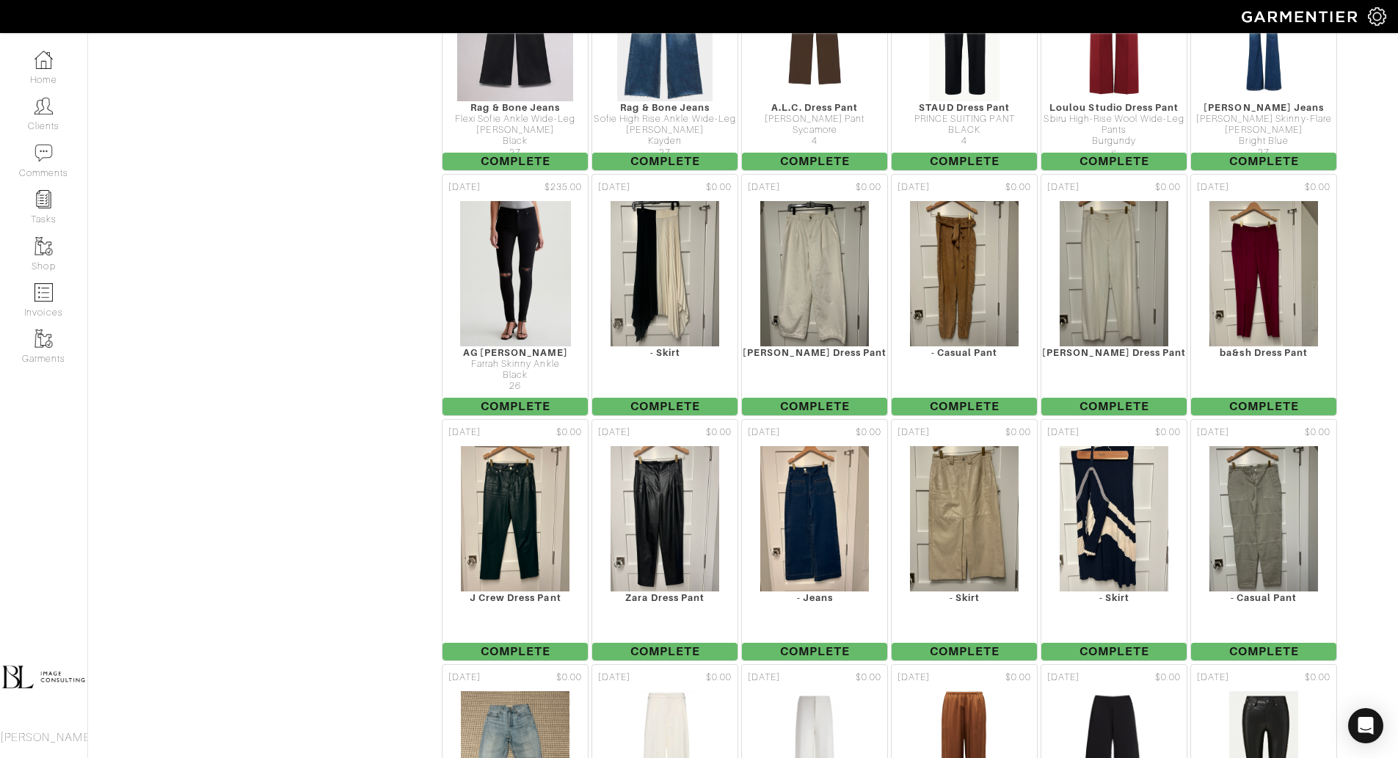
scroll to position [6666, 0]
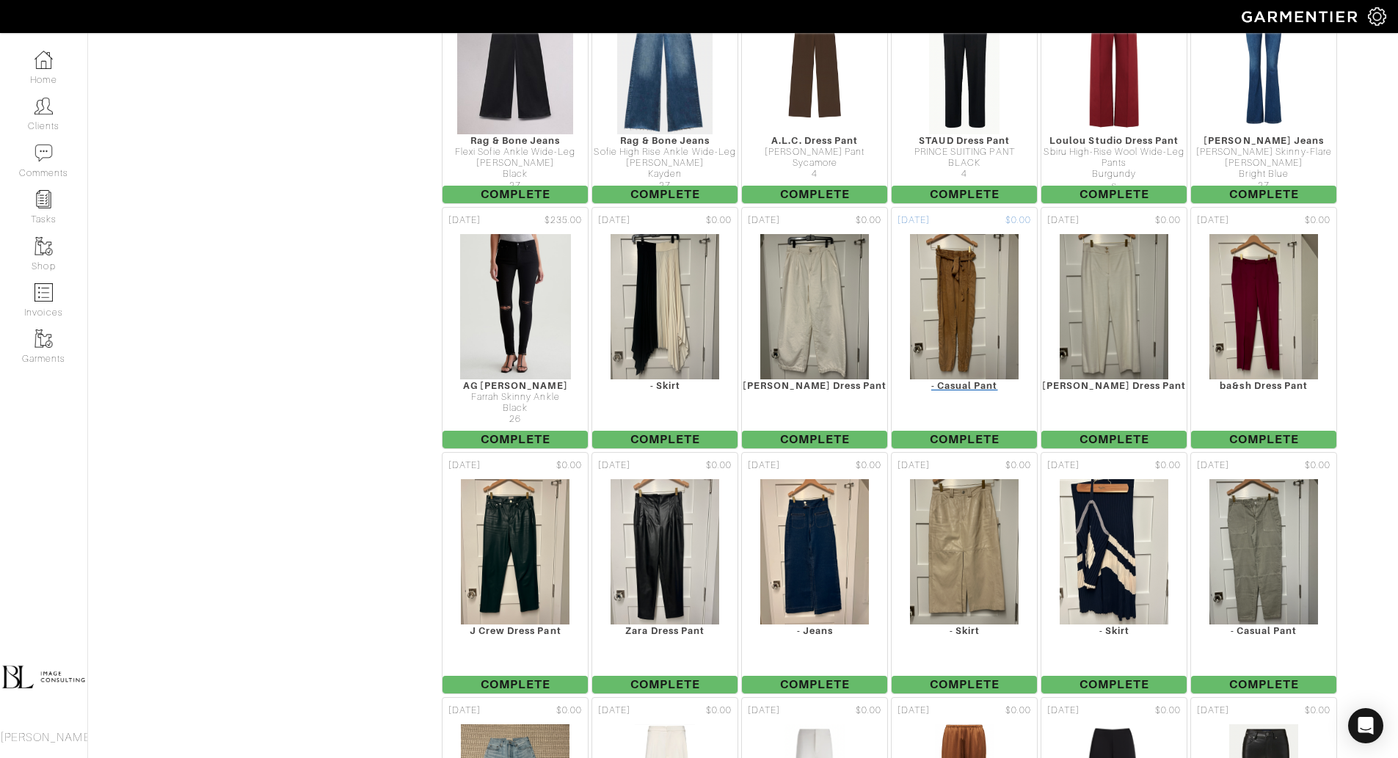
click at [958, 240] on img at bounding box center [964, 306] width 111 height 147
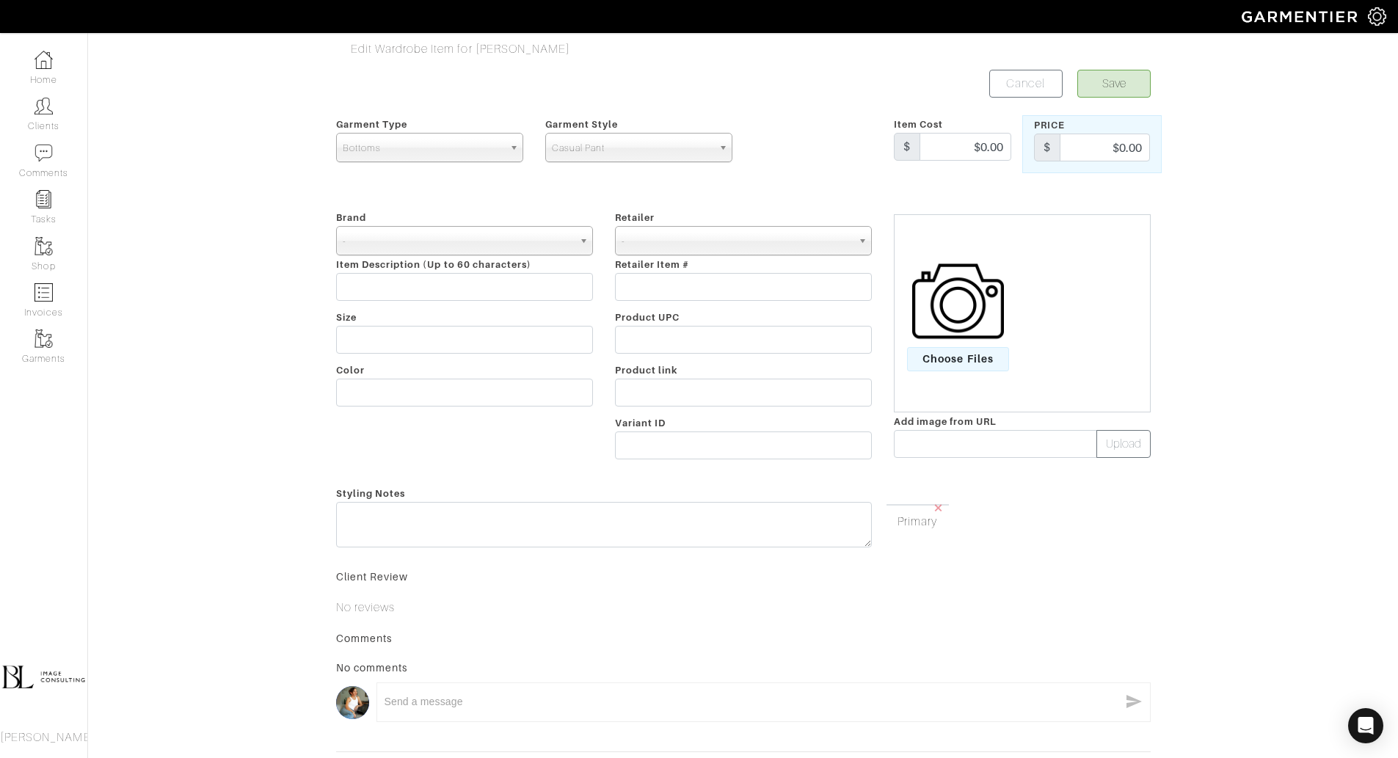
scroll to position [141, 0]
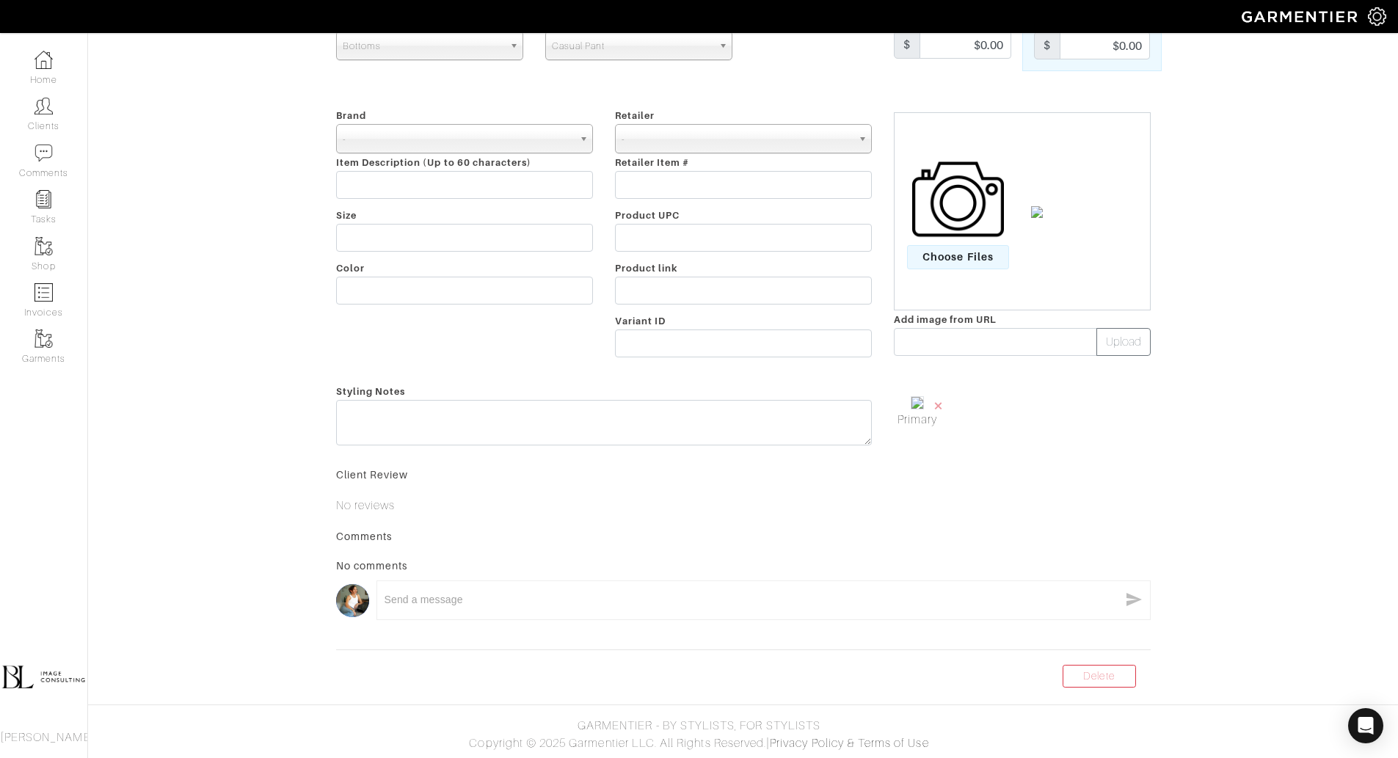
click at [1111, 660] on form "Save Cancel Garment Type Tops Bottoms Dresses Jumpsuits Suiting Outerwear Shoes…" at bounding box center [743, 324] width 815 height 712
click at [1110, 680] on link "Delete" at bounding box center [1099, 676] width 73 height 23
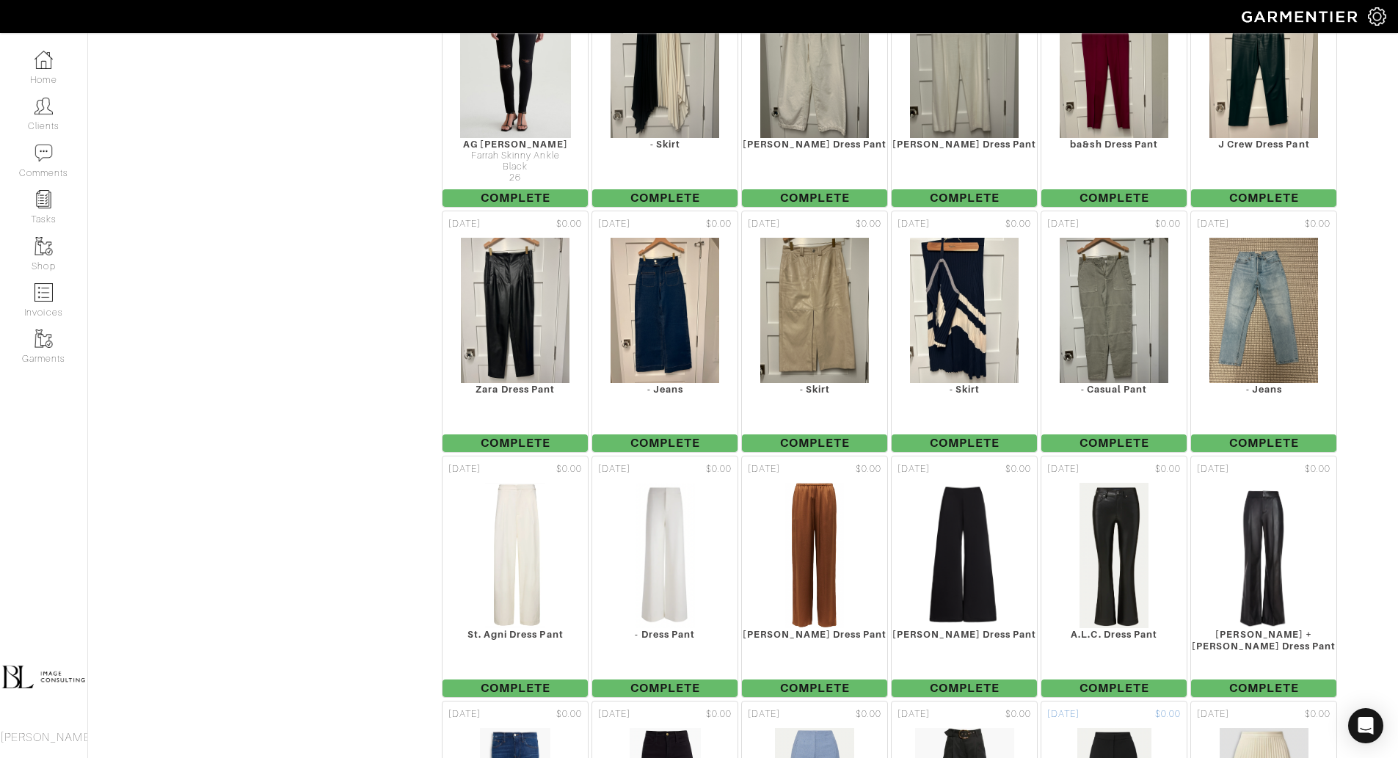
scroll to position [6829, 0]
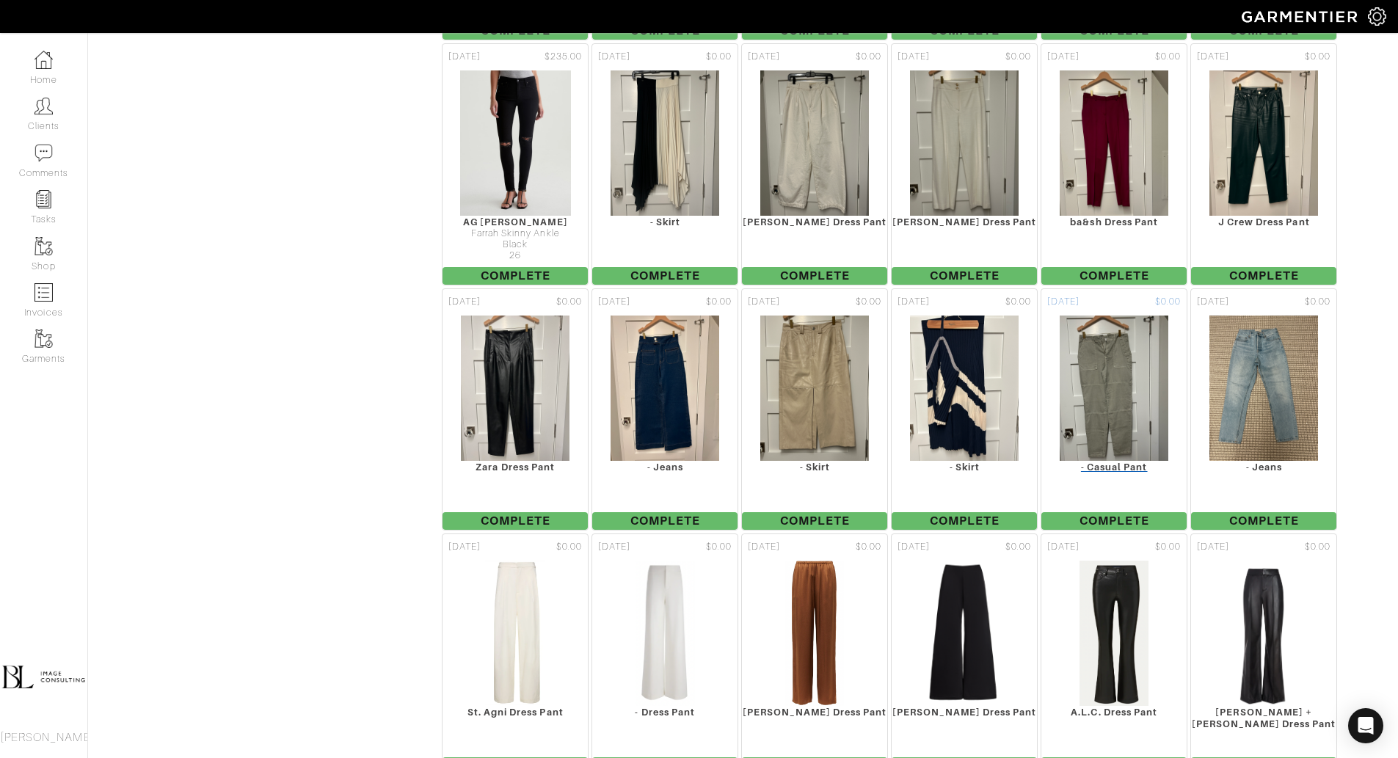
click at [1111, 315] on img at bounding box center [1114, 388] width 111 height 147
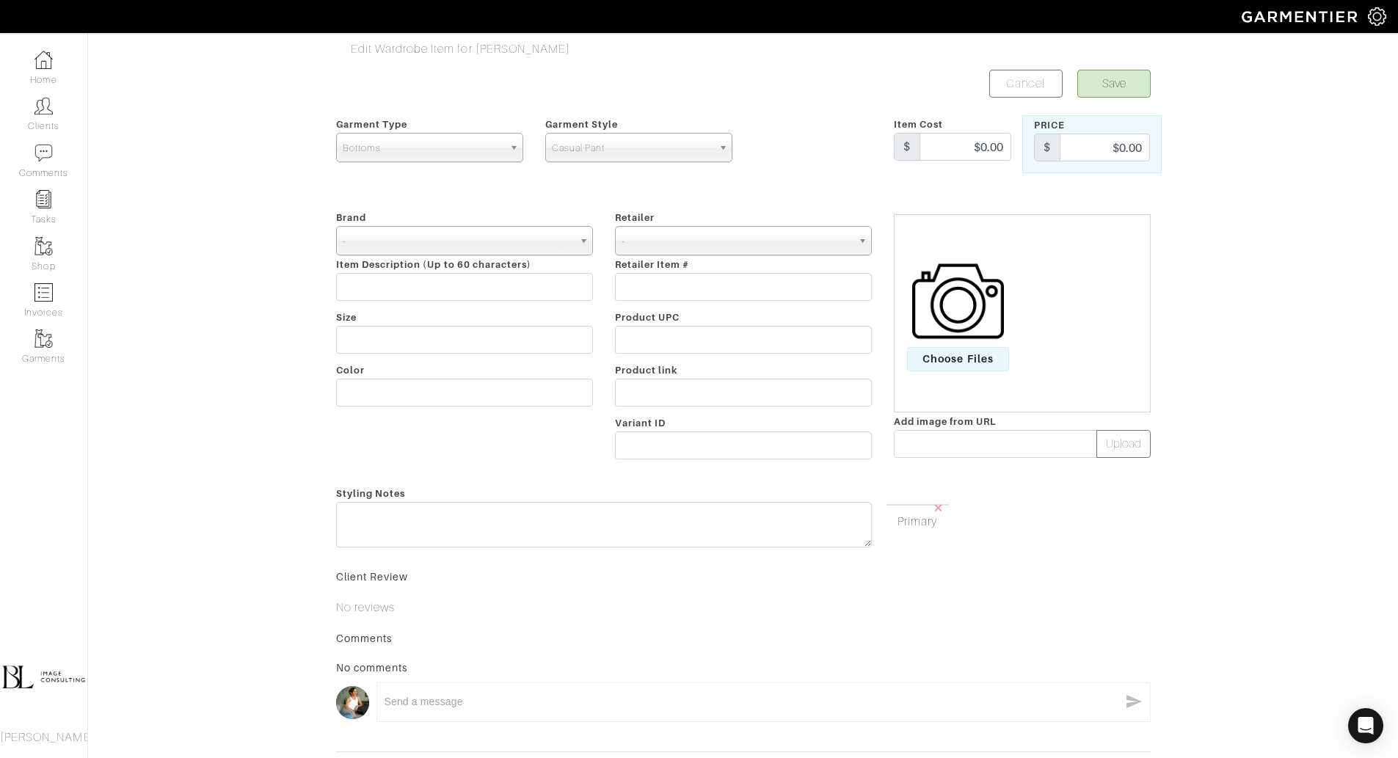
scroll to position [141, 0]
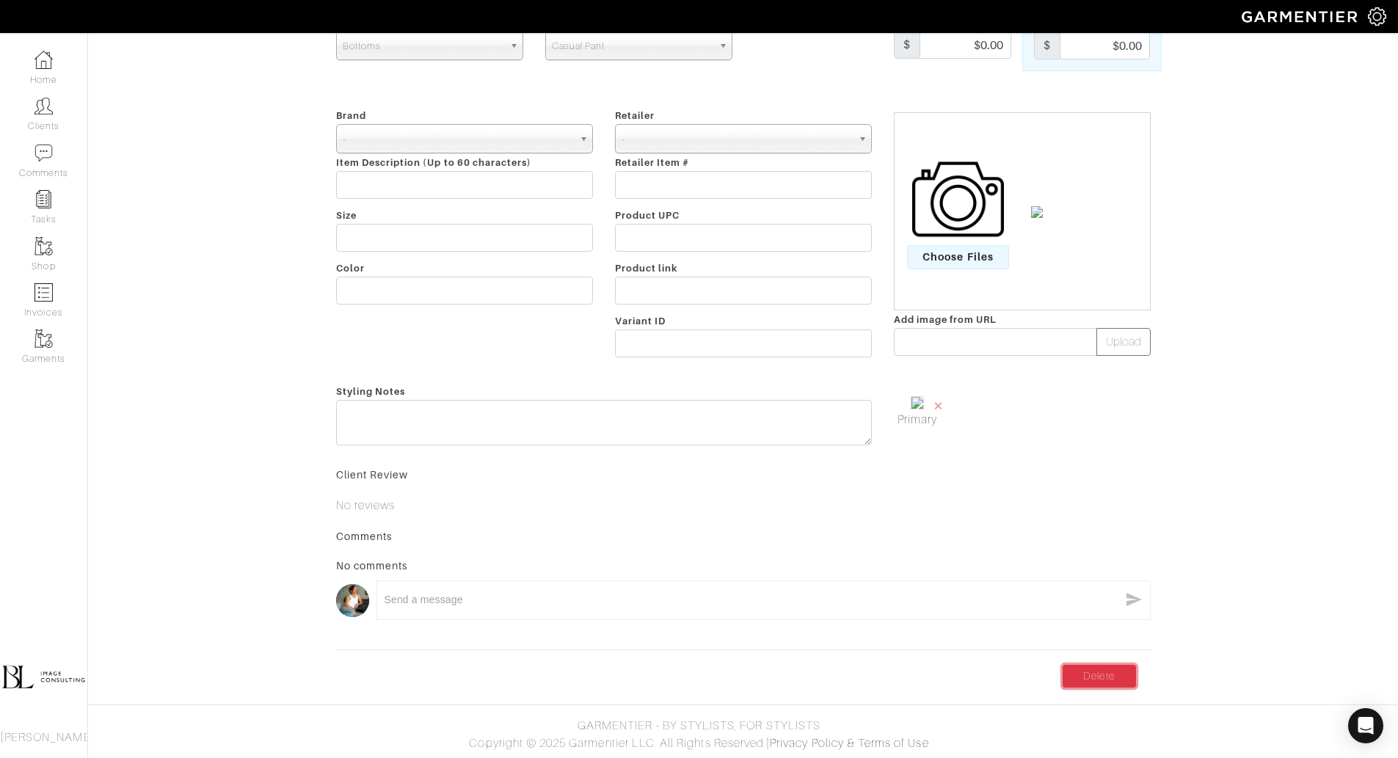
click at [1110, 680] on link "Delete" at bounding box center [1099, 676] width 73 height 23
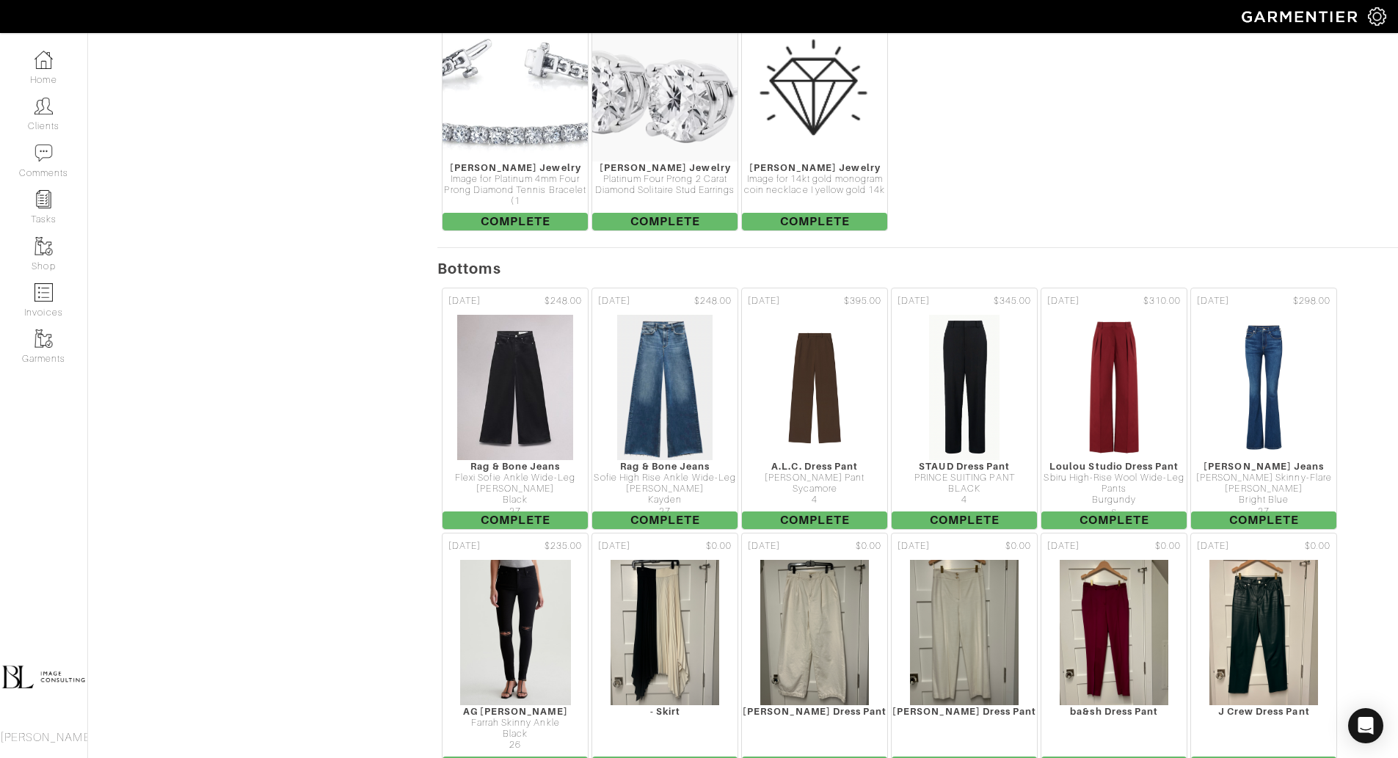
scroll to position [6337, 0]
